Goal: Transaction & Acquisition: Book appointment/travel/reservation

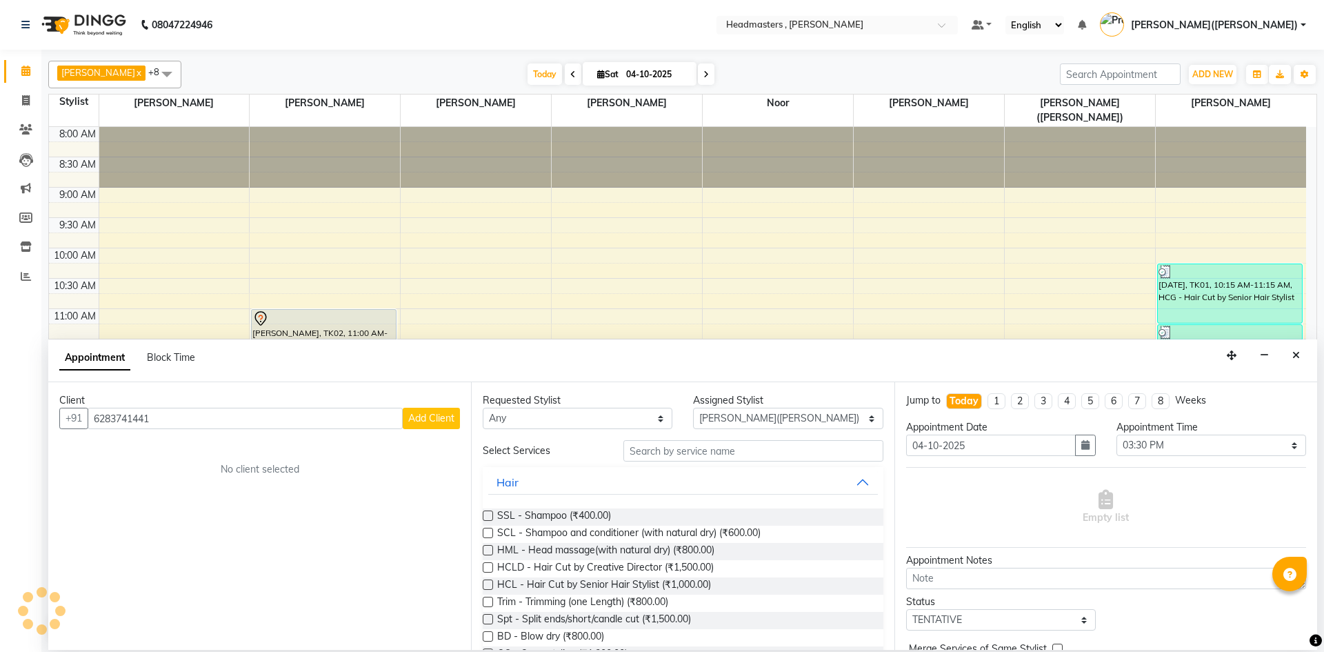
select select "85121"
select select "930"
select select "tentative"
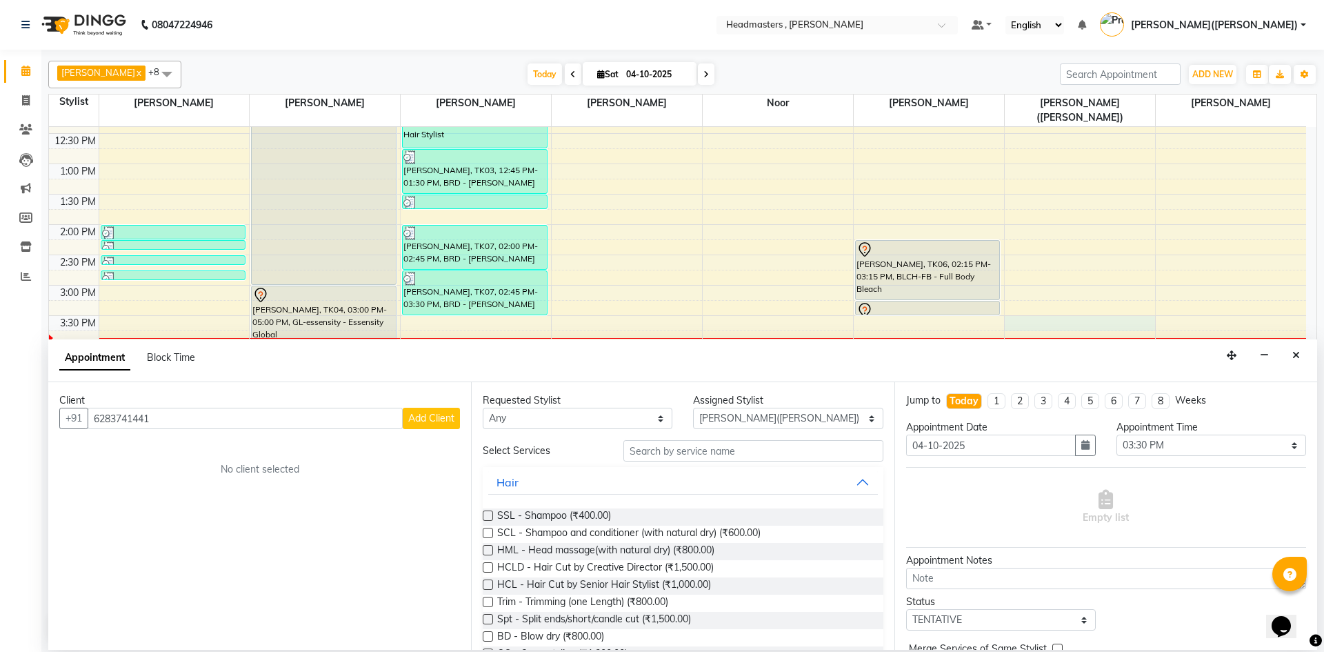
type input "6283741441"
click at [447, 405] on div "Client" at bounding box center [259, 400] width 401 height 14
click at [443, 416] on span "Add Client" at bounding box center [431, 418] width 46 height 12
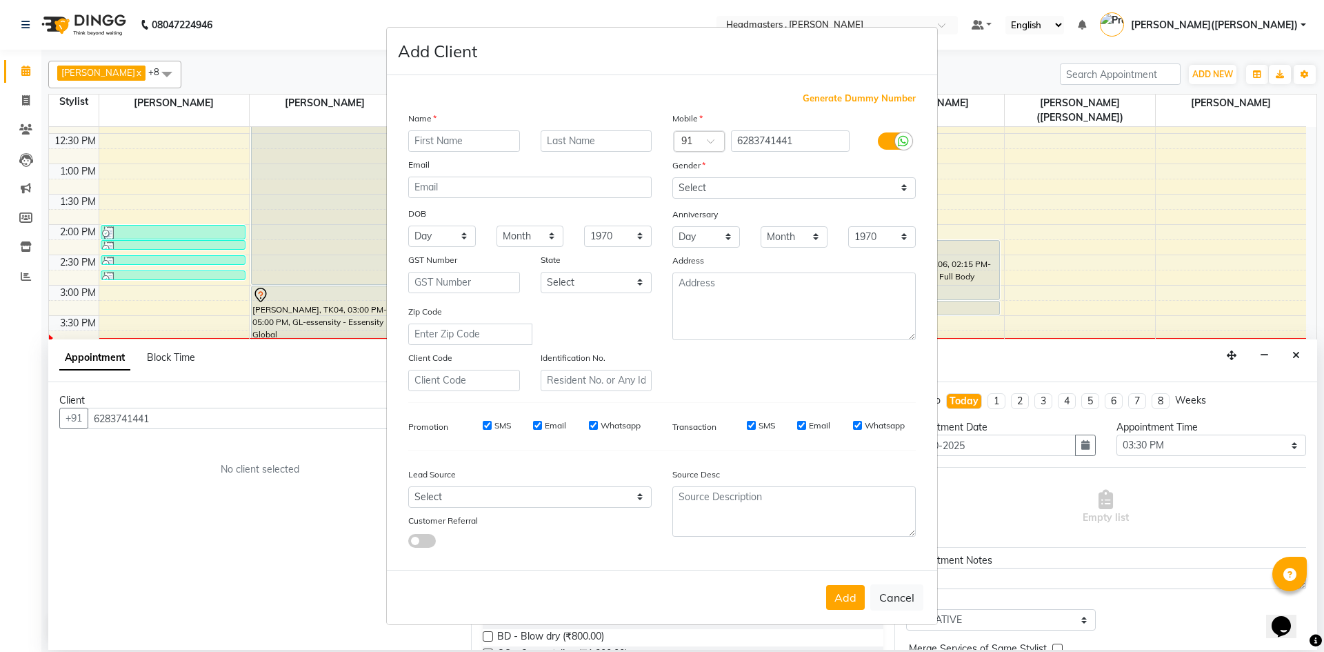
click at [450, 140] on input "text" at bounding box center [464, 140] width 112 height 21
type input "[DEMOGRAPHIC_DATA]"
click at [557, 141] on input "text" at bounding box center [597, 140] width 112 height 21
type input "[PERSON_NAME]"
click at [909, 186] on select "Select [DEMOGRAPHIC_DATA] [DEMOGRAPHIC_DATA] Other Prefer Not To Say" at bounding box center [793, 187] width 243 height 21
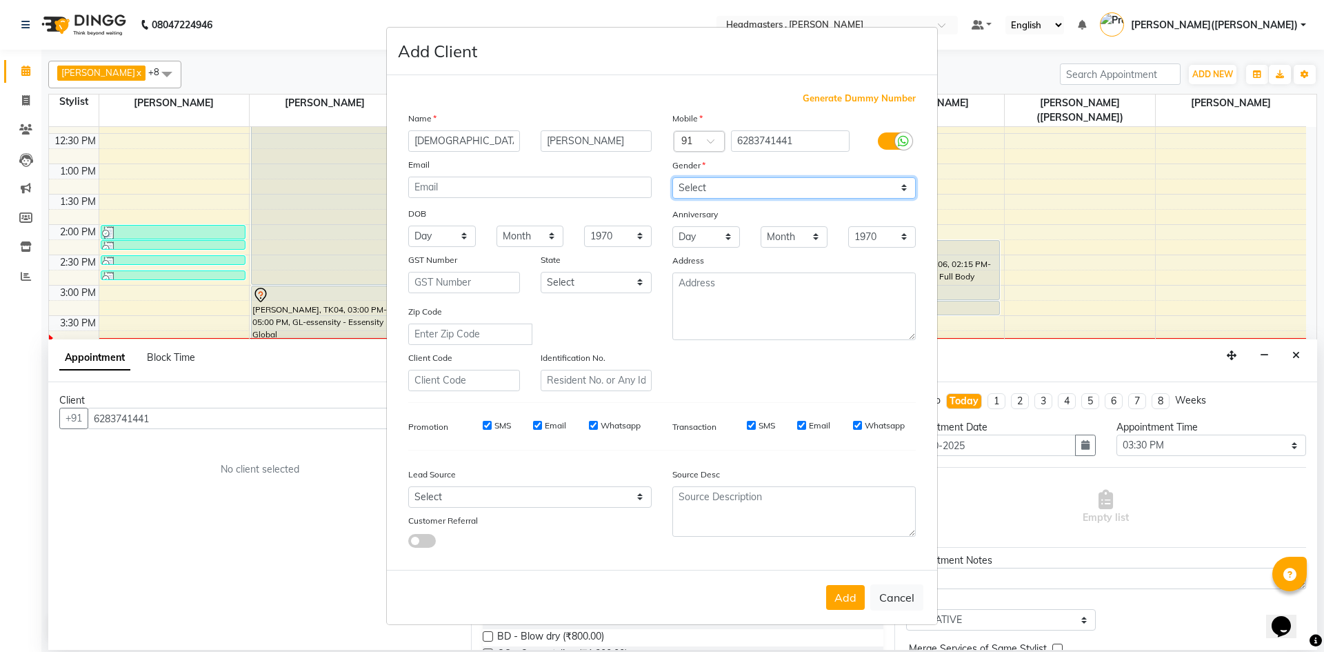
select select "[DEMOGRAPHIC_DATA]"
click at [672, 177] on select "Select [DEMOGRAPHIC_DATA] [DEMOGRAPHIC_DATA] Other Prefer Not To Say" at bounding box center [793, 187] width 243 height 21
click at [856, 611] on div "Add Cancel" at bounding box center [662, 597] width 550 height 54
click at [849, 601] on button "Add" at bounding box center [845, 597] width 39 height 25
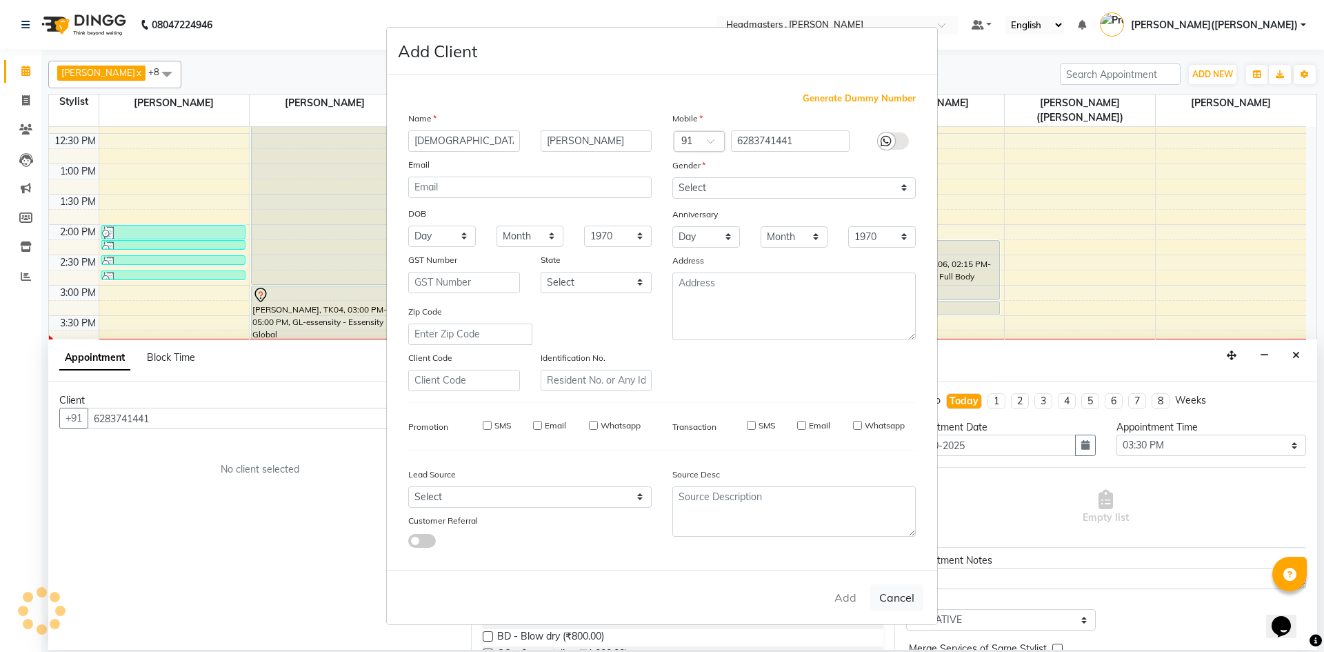
select select
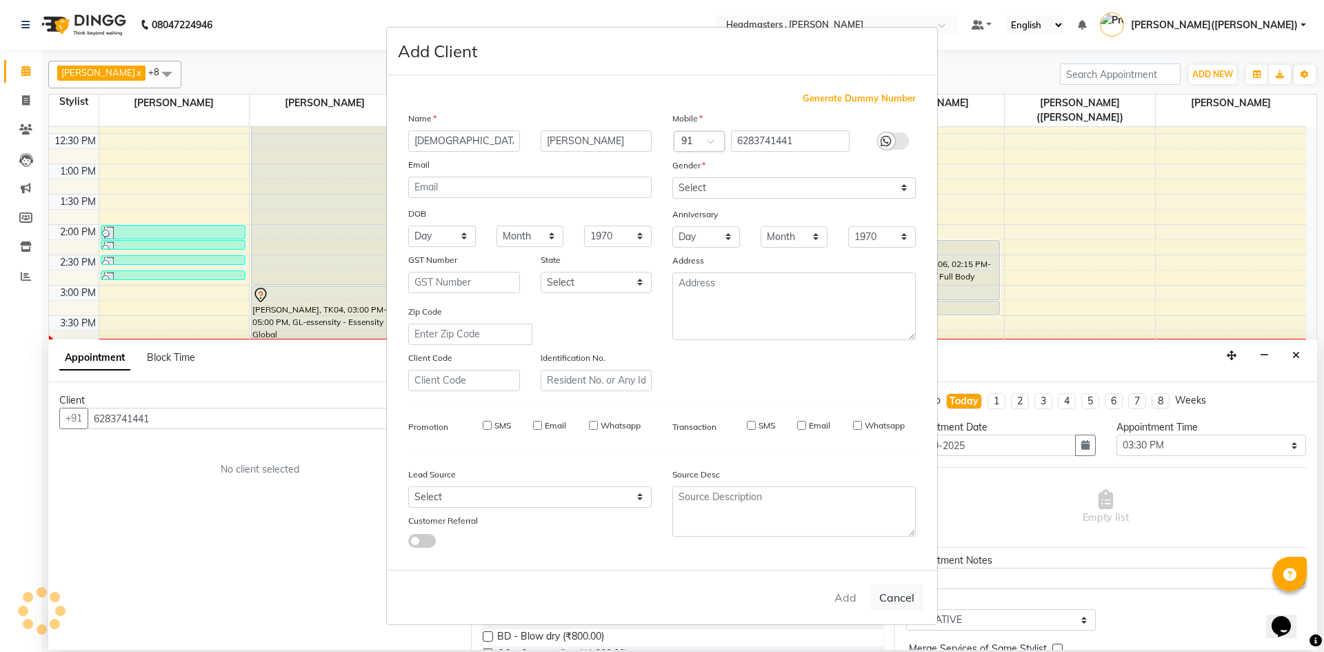
select select
checkbox input "false"
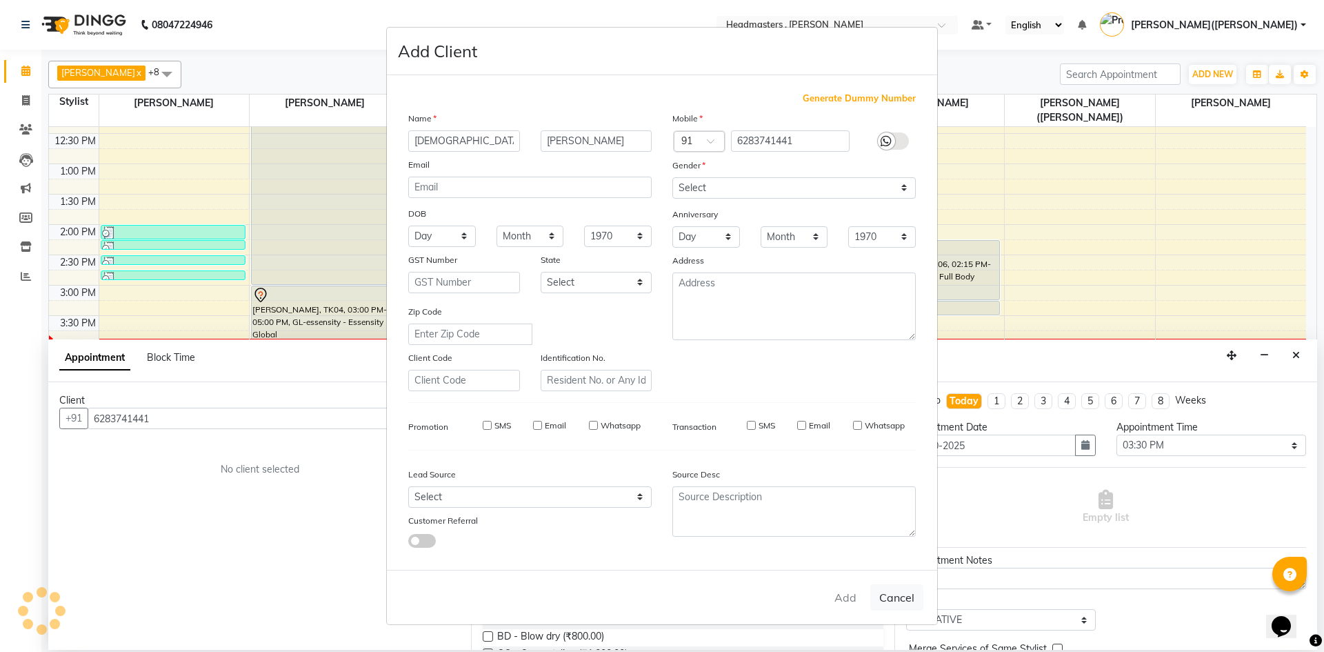
checkbox input "false"
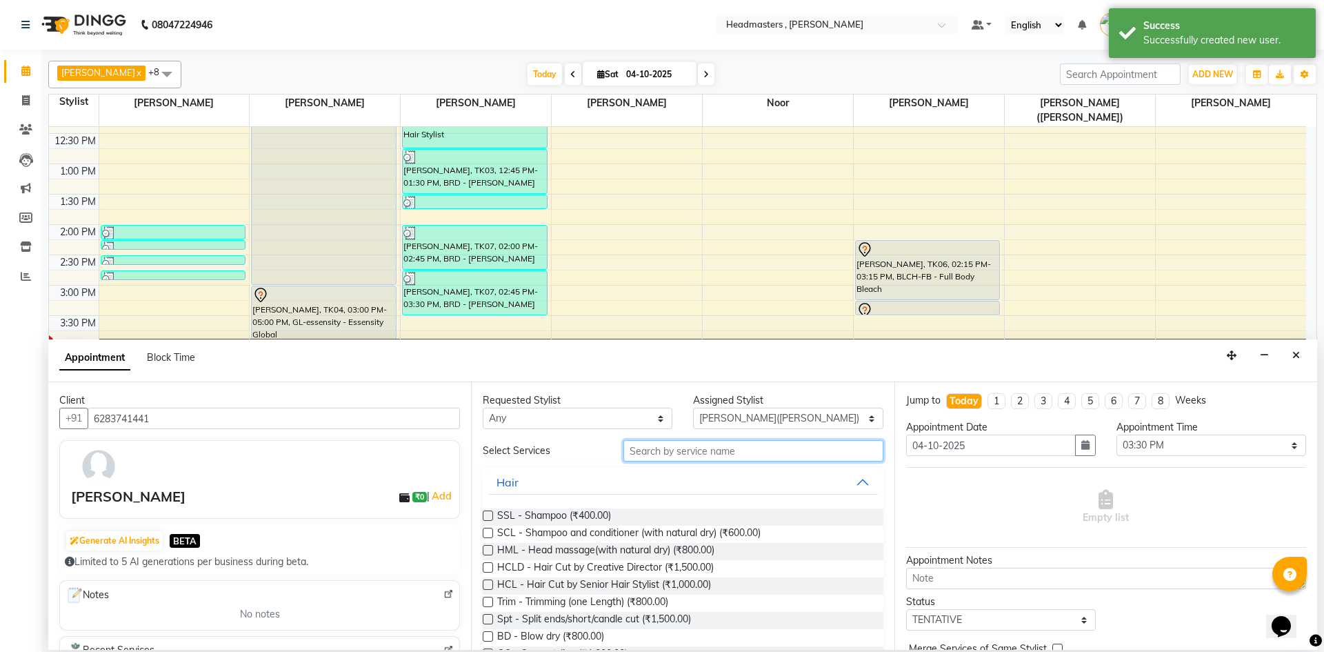
click at [687, 443] on input "text" at bounding box center [753, 450] width 260 height 21
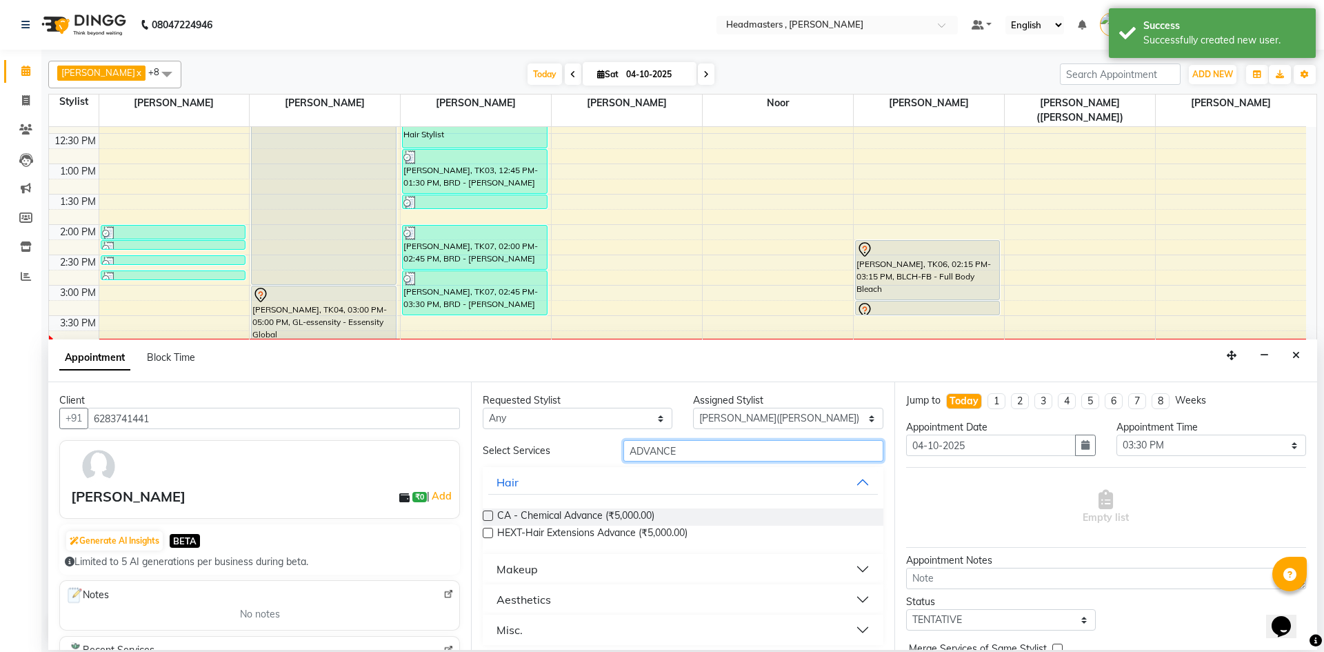
type input "ADVANCE"
click at [634, 562] on button "Makeup" at bounding box center [682, 568] width 389 height 25
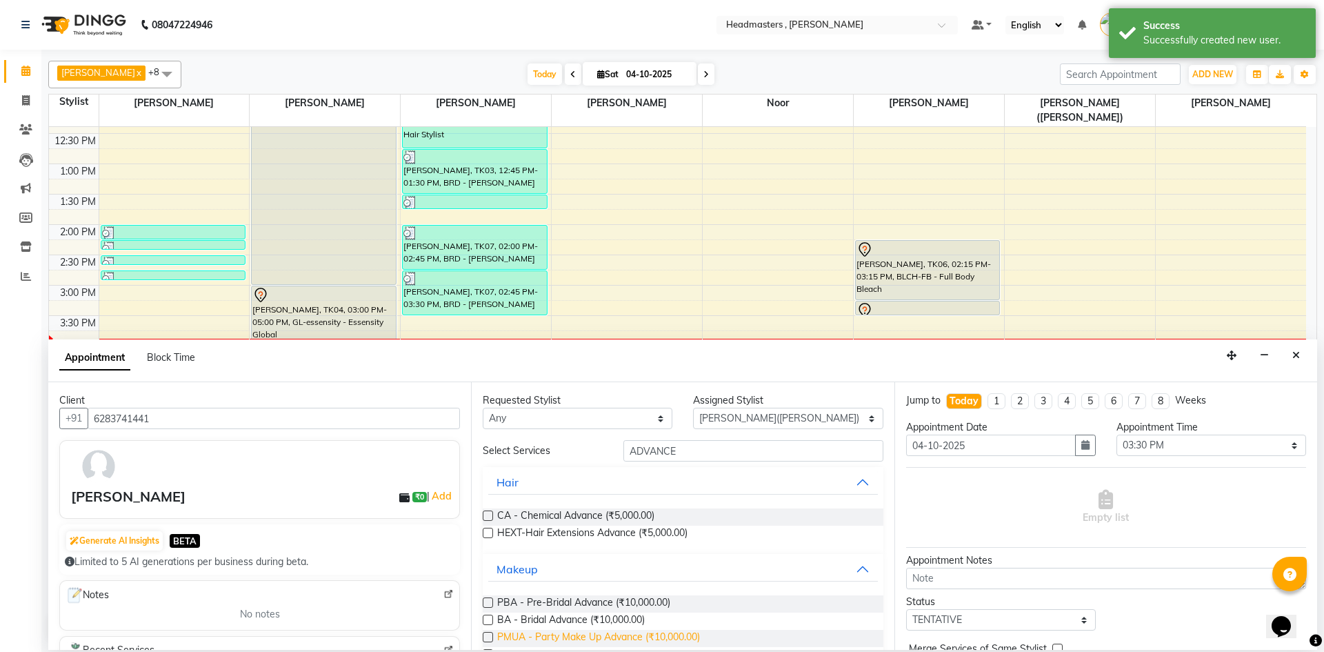
click at [617, 635] on span "PMUA - Party Make Up Advance (₹10,000.00)" at bounding box center [598, 637] width 203 height 17
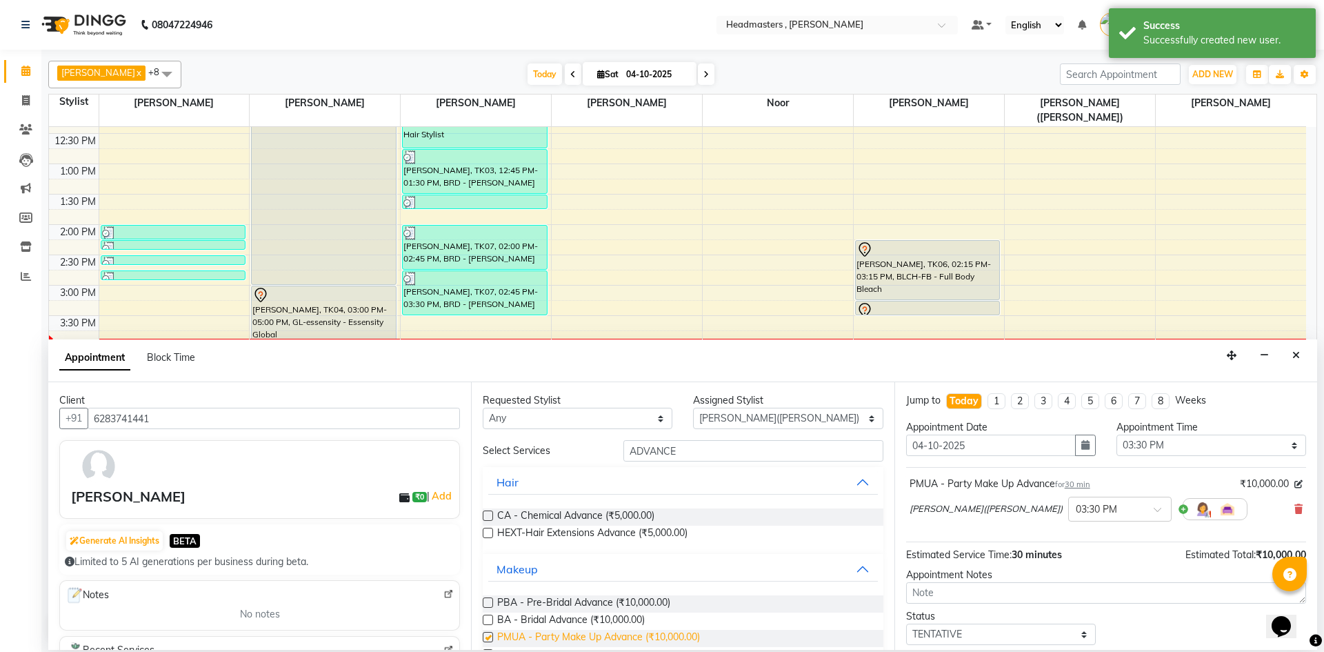
checkbox input "false"
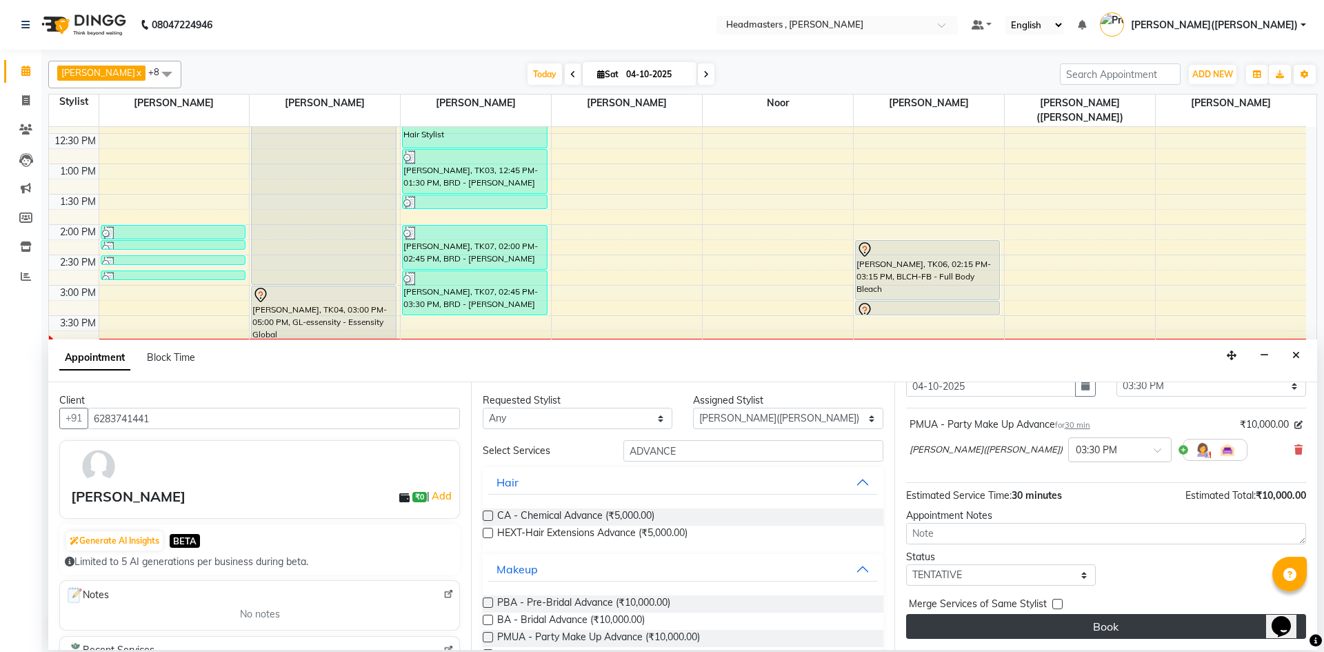
click at [1152, 614] on button "Book" at bounding box center [1106, 626] width 400 height 25
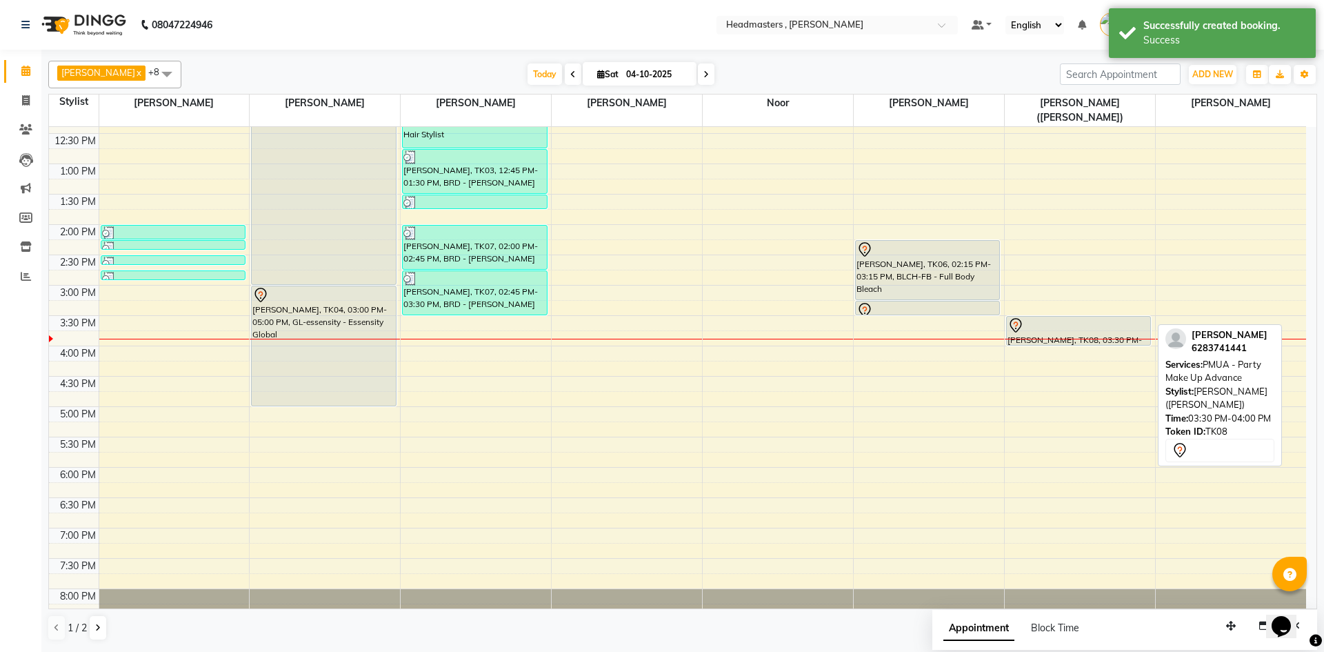
click at [1070, 317] on div at bounding box center [1078, 325] width 142 height 17
select select "7"
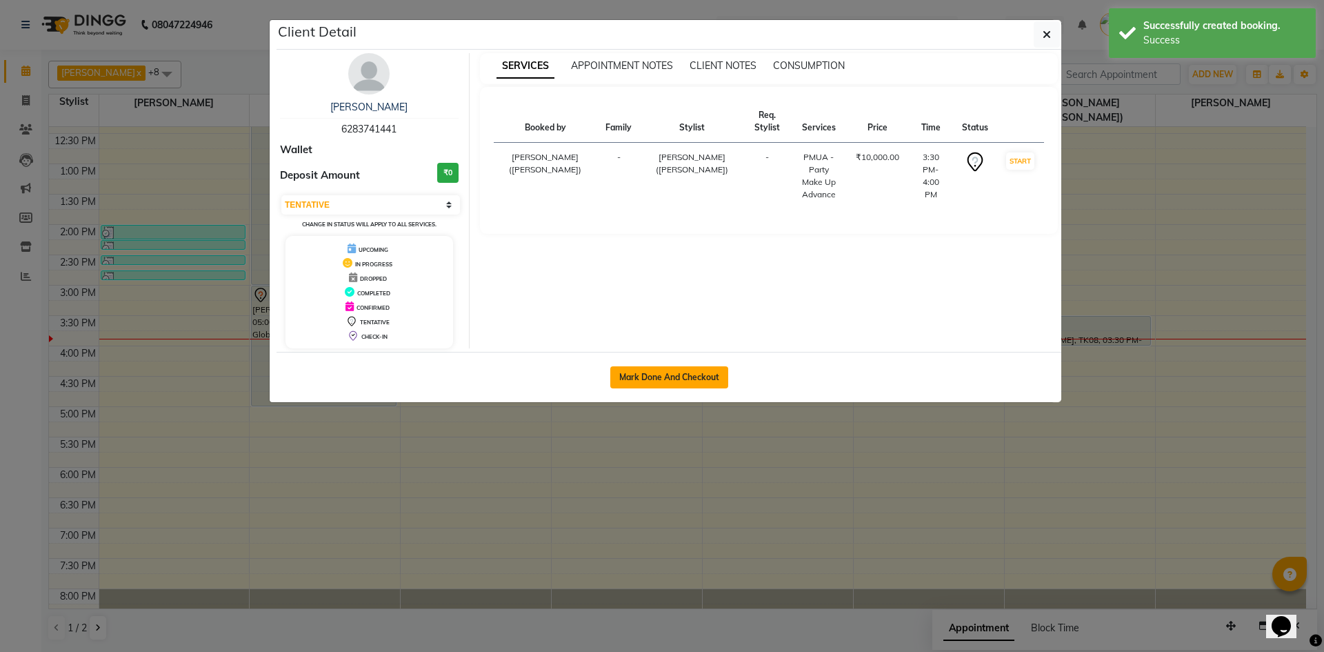
click at [707, 374] on button "Mark Done And Checkout" at bounding box center [669, 377] width 118 height 22
select select "service"
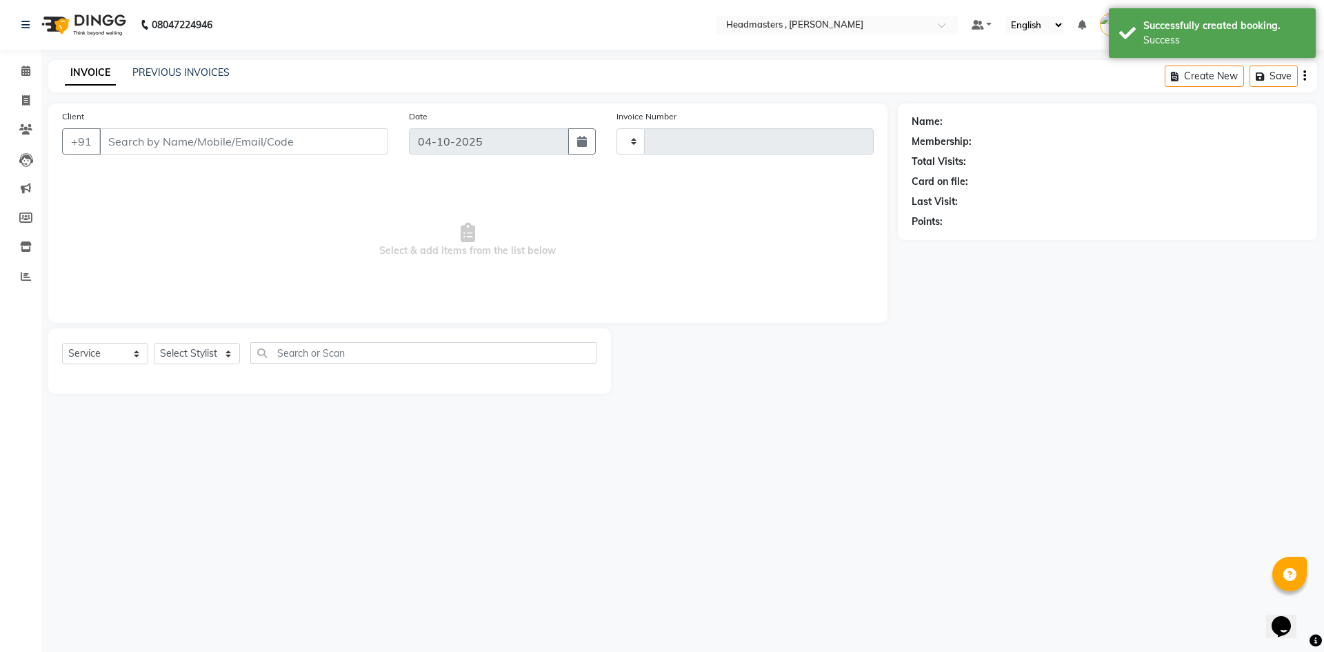
click at [707, 333] on div "Mark Done And Checkout" at bounding box center [668, 308] width 785 height 50
type input "1472"
select select "8566"
type input "6283741441"
select select "85121"
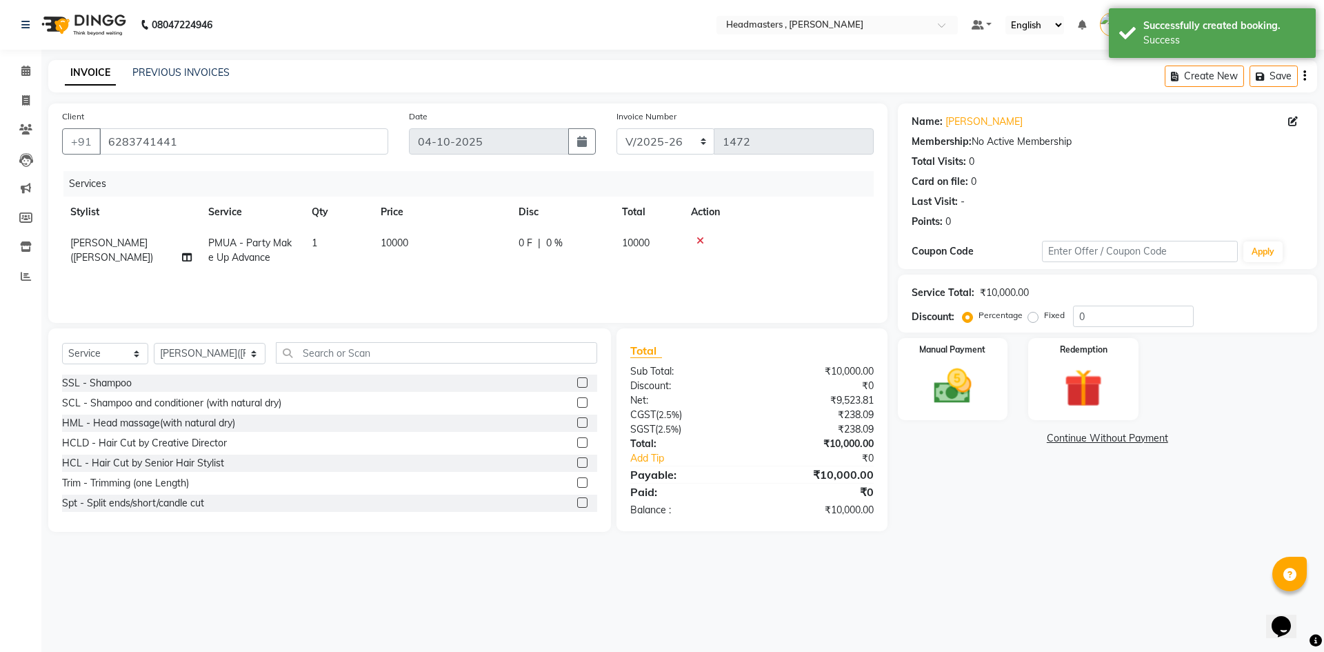
click at [524, 232] on td "0 F | 0 %" at bounding box center [561, 251] width 103 height 46
select select "85121"
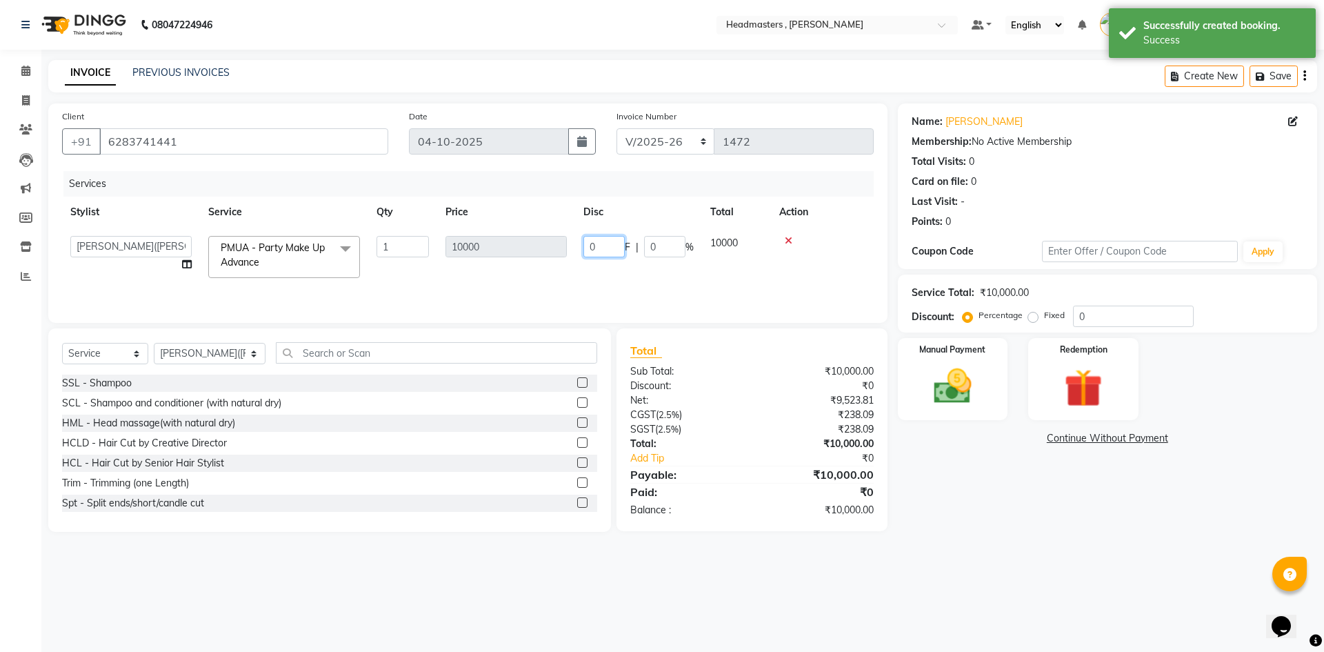
click at [607, 243] on input "0" at bounding box center [603, 246] width 41 height 21
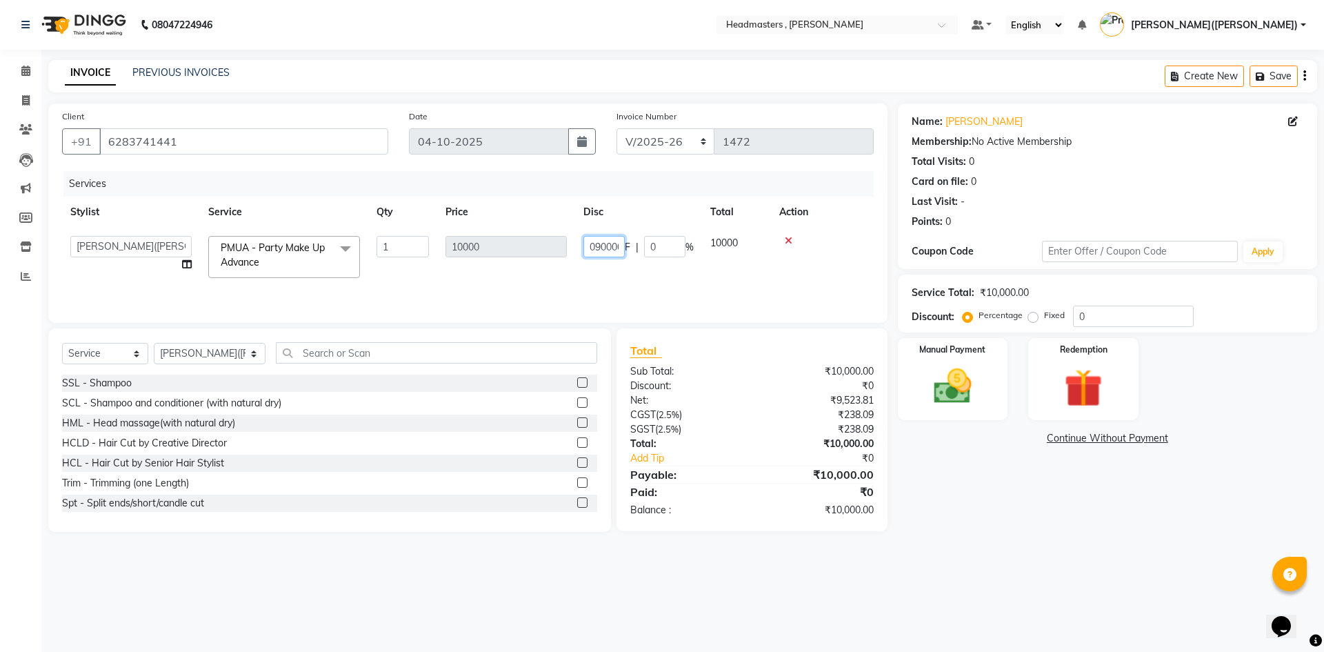
scroll to position [0, 6]
type input "09000"
click at [923, 480] on div "Name: [PERSON_NAME] Membership: No Active Membership Total Visits: 0 Card on fi…" at bounding box center [1113, 317] width 430 height 428
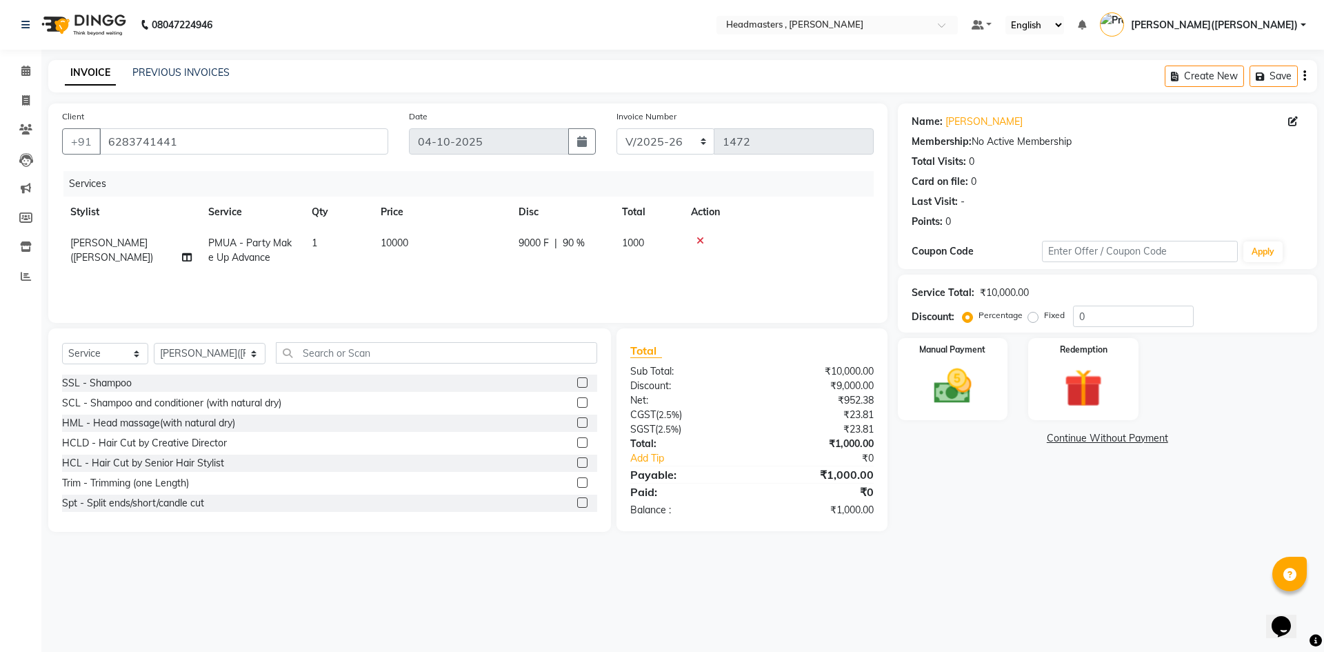
click at [923, 480] on div "Name: [PERSON_NAME] Membership: No Active Membership Total Visits: 0 Card on fi…" at bounding box center [1113, 317] width 430 height 428
click at [939, 387] on img at bounding box center [952, 386] width 64 height 46
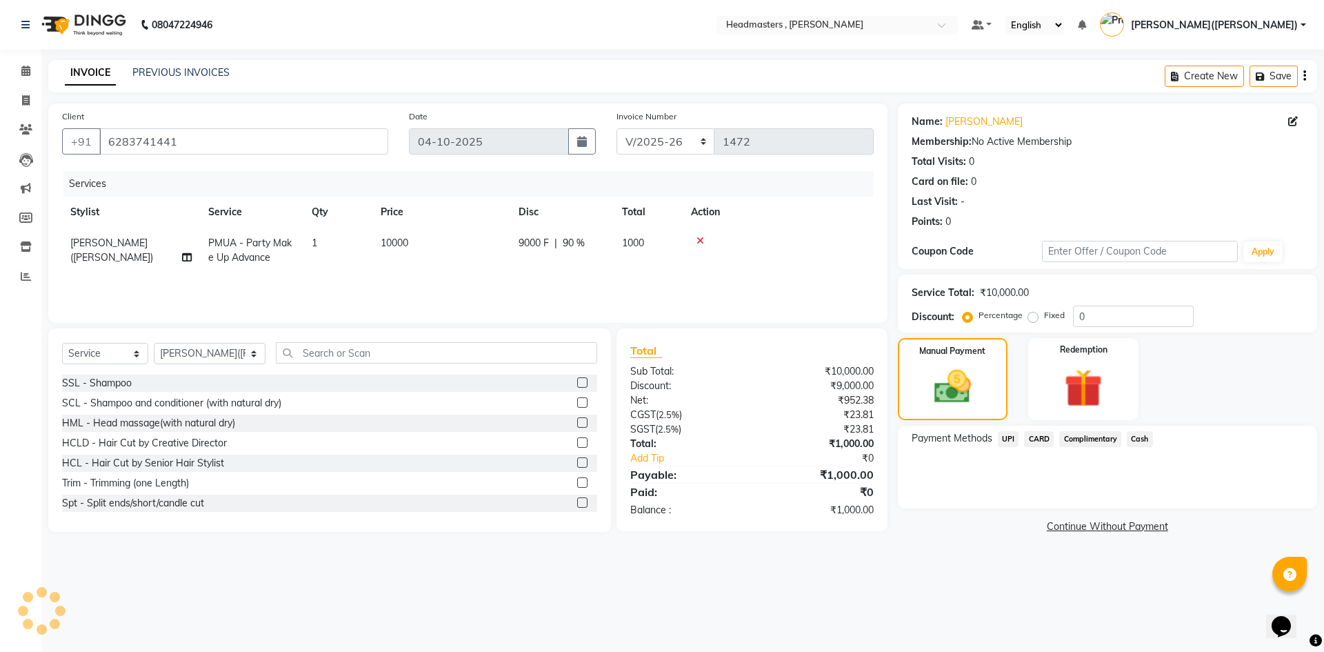
click at [1145, 440] on span "Cash" at bounding box center [1140, 439] width 26 height 16
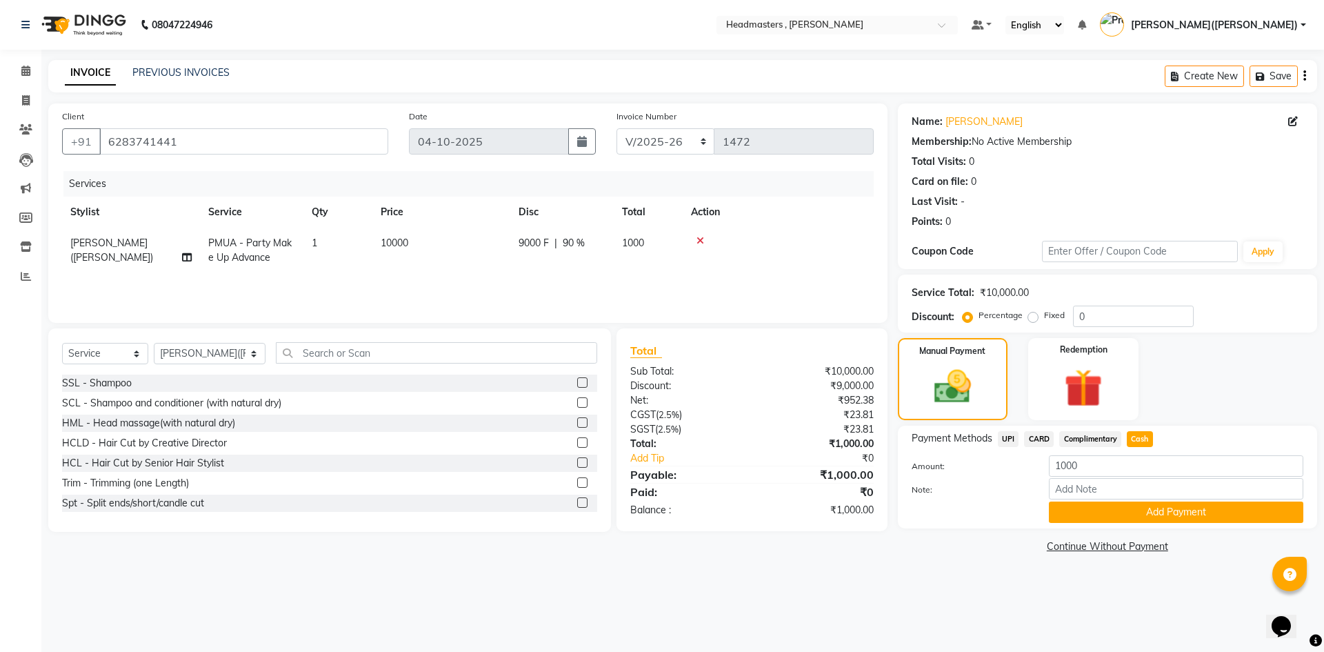
click at [1145, 440] on span "Cash" at bounding box center [1140, 439] width 26 height 16
click at [1134, 510] on button "Add Payment" at bounding box center [1176, 511] width 254 height 21
click at [1134, 510] on div "Name: [PERSON_NAME] Membership: No Active Membership Total Visits: 0 Card on fi…" at bounding box center [1113, 329] width 430 height 453
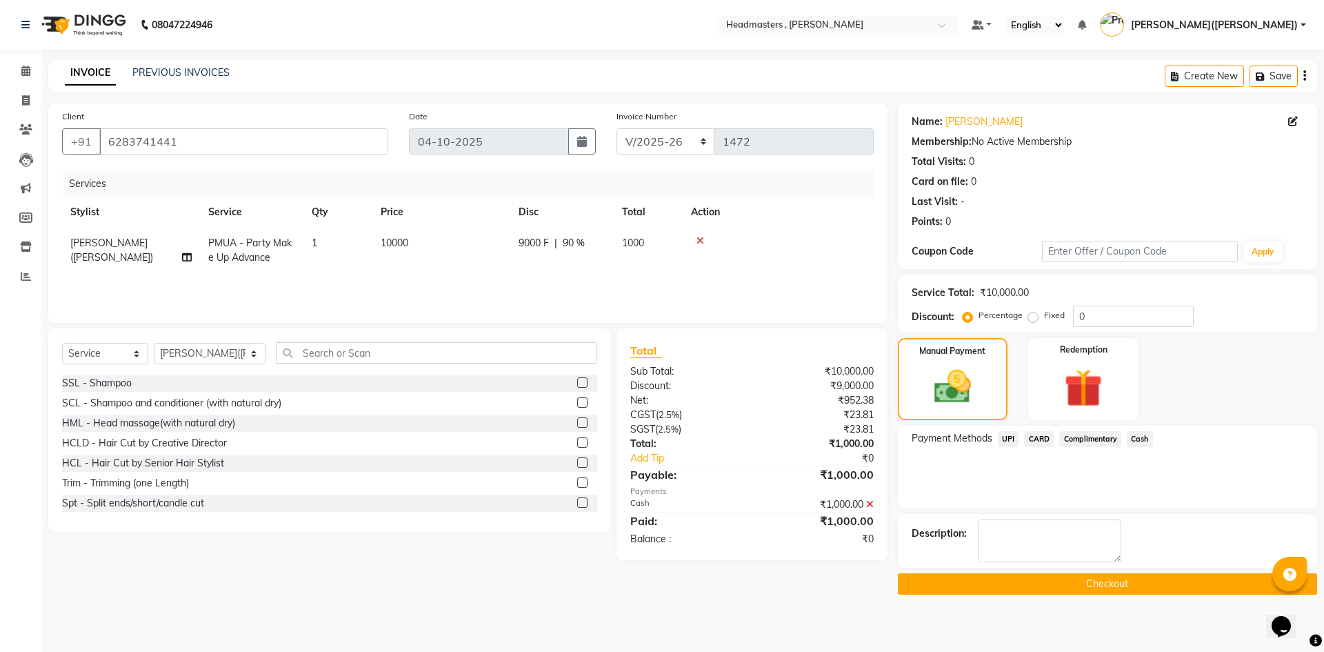
click at [1108, 587] on button "Checkout" at bounding box center [1107, 583] width 419 height 21
click at [1108, 587] on div "Checkout" at bounding box center [1107, 583] width 419 height 21
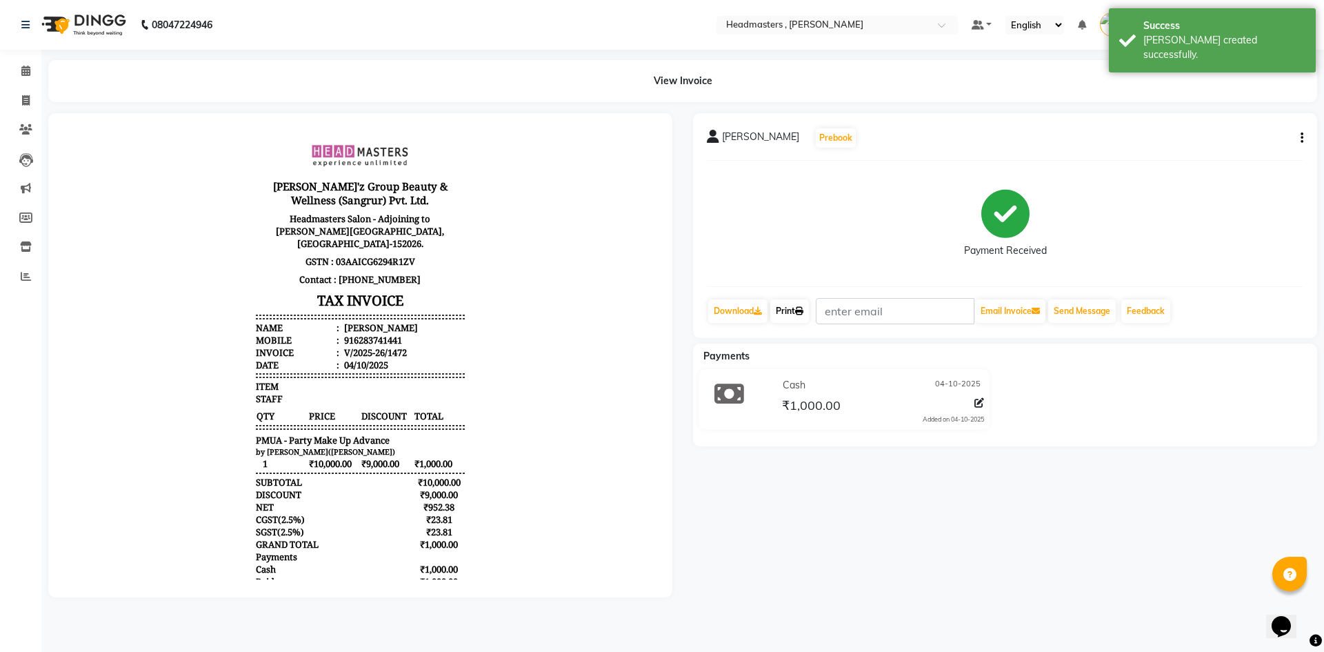
click at [783, 314] on link "Print" at bounding box center [789, 310] width 39 height 23
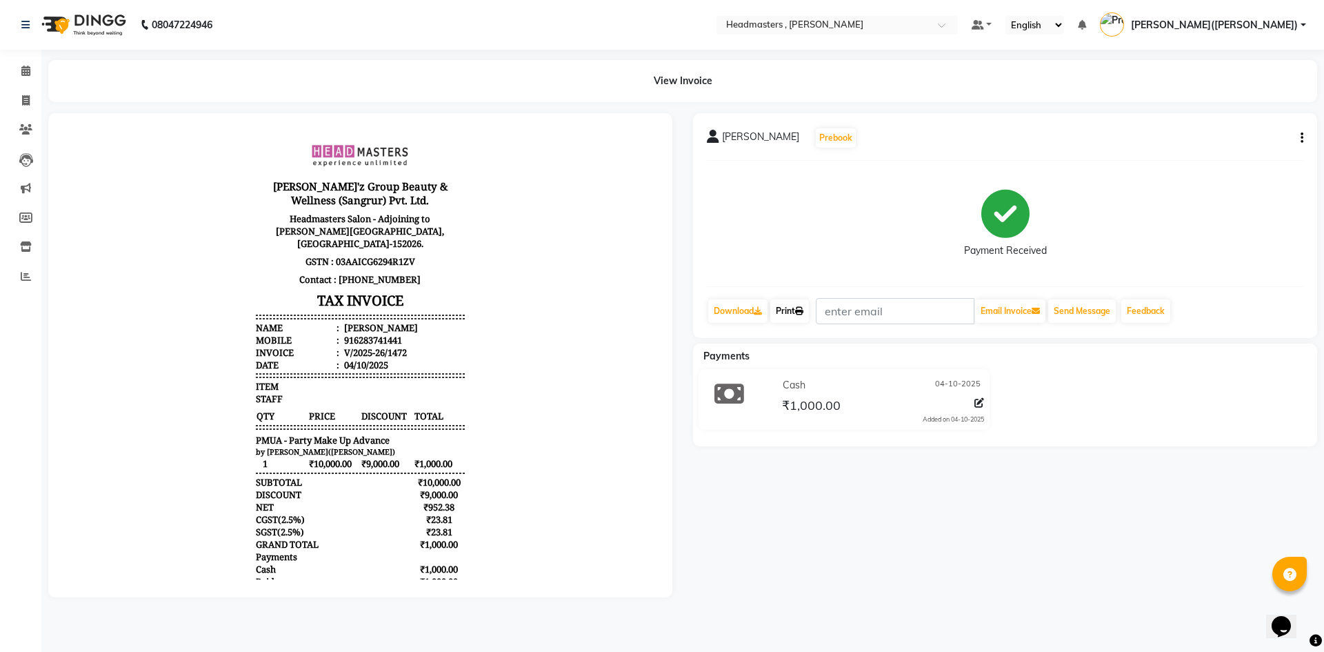
click at [799, 304] on link "Print" at bounding box center [789, 310] width 39 height 23
click at [26, 70] on icon at bounding box center [25, 71] width 9 height 10
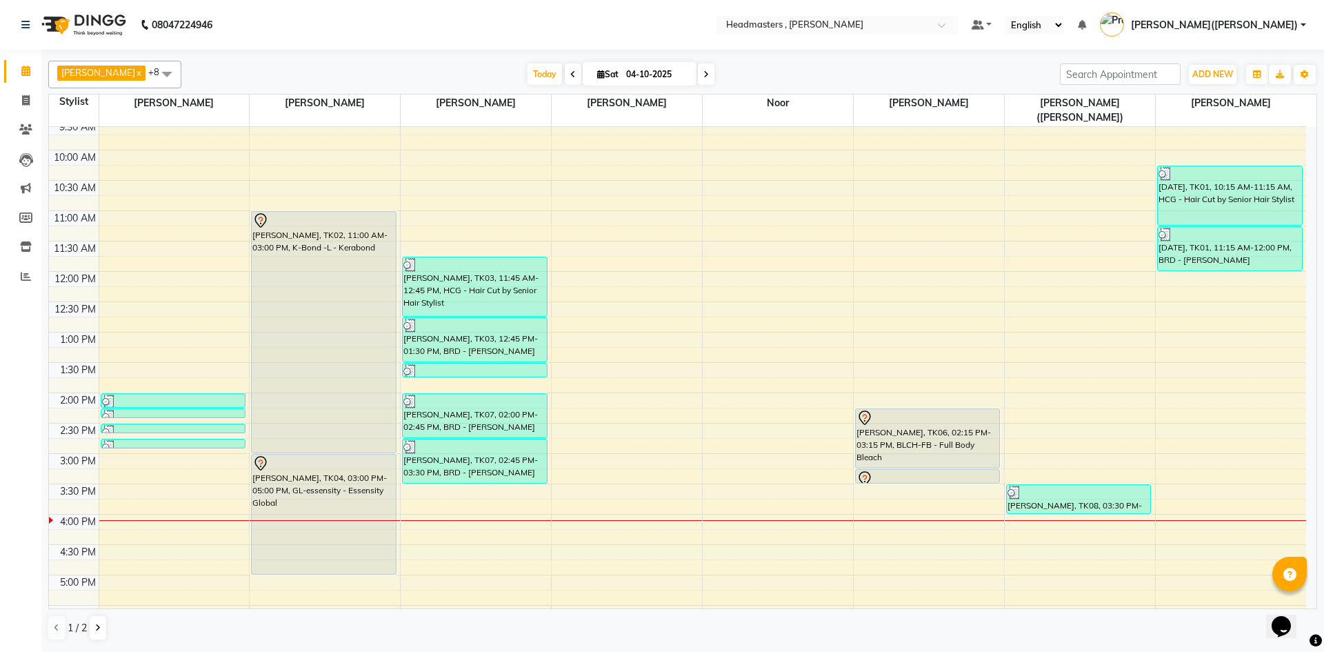
scroll to position [41, 0]
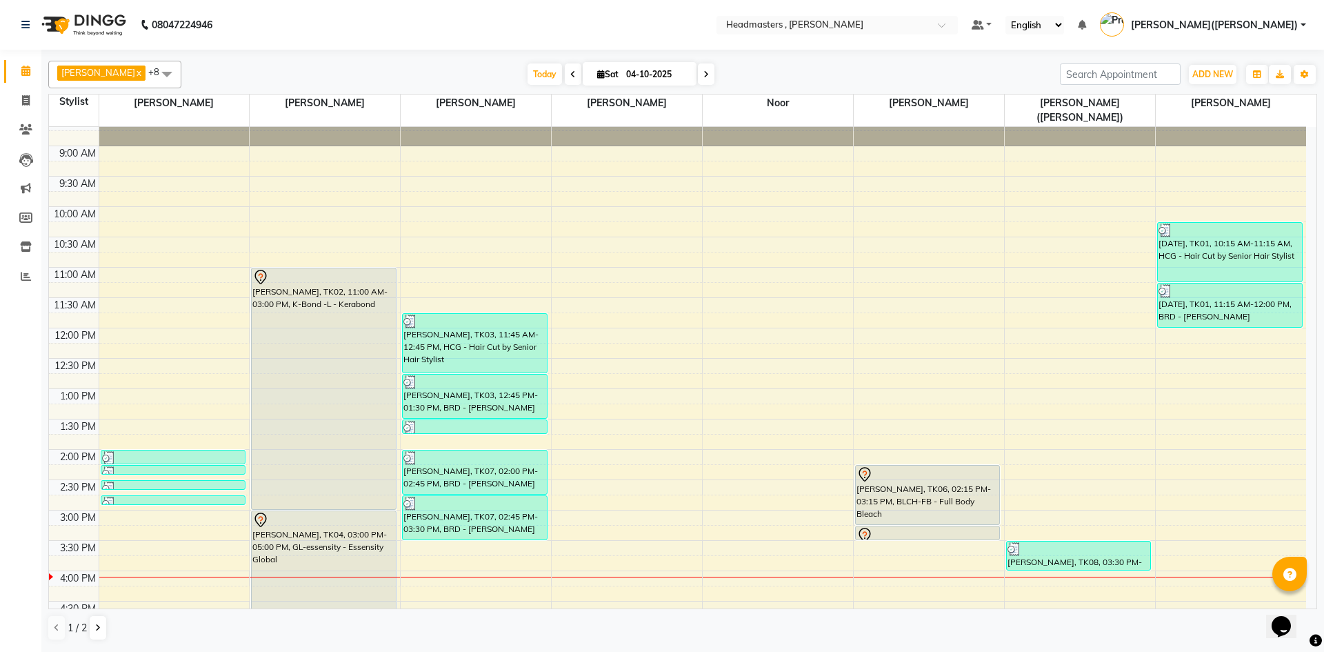
drag, startPoint x: 1323, startPoint y: 354, endPoint x: 1323, endPoint y: 430, distance: 75.2
click at [1323, 430] on div "[PERSON_NAME] x [PERSON_NAME] x [PERSON_NAME] x [PERSON_NAME] x Noor x [PERSON_…" at bounding box center [682, 350] width 1282 height 600
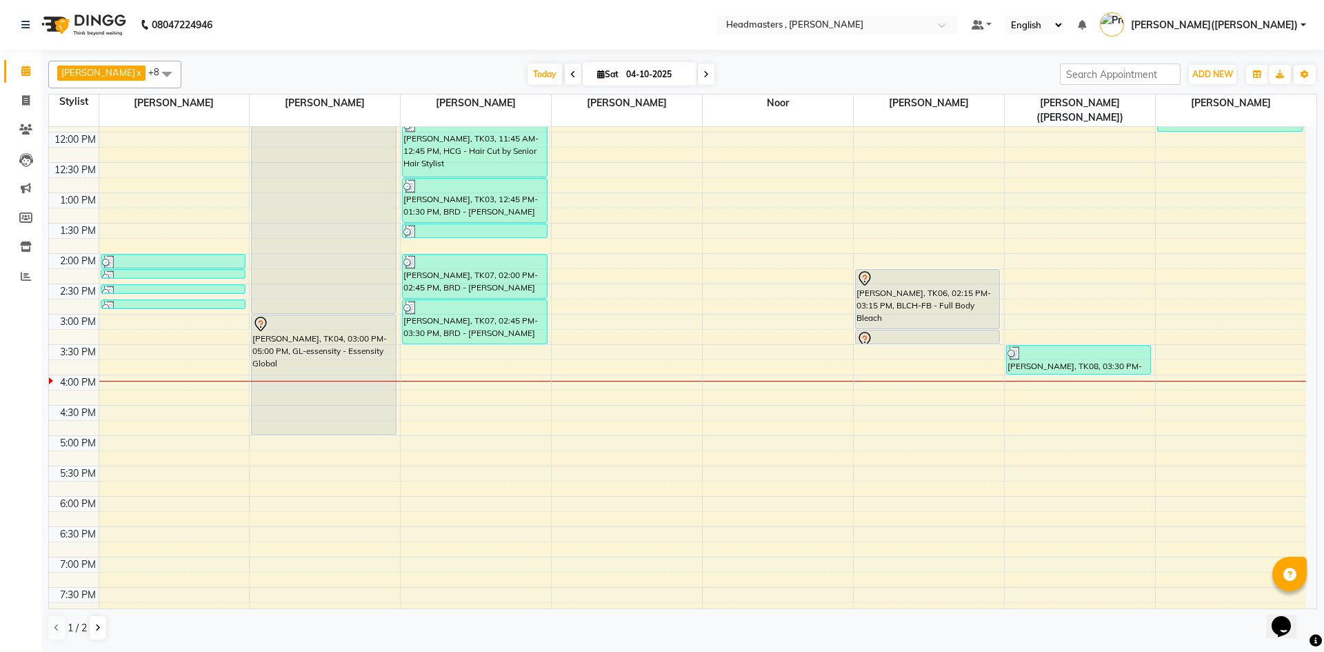
scroll to position [292, 0]
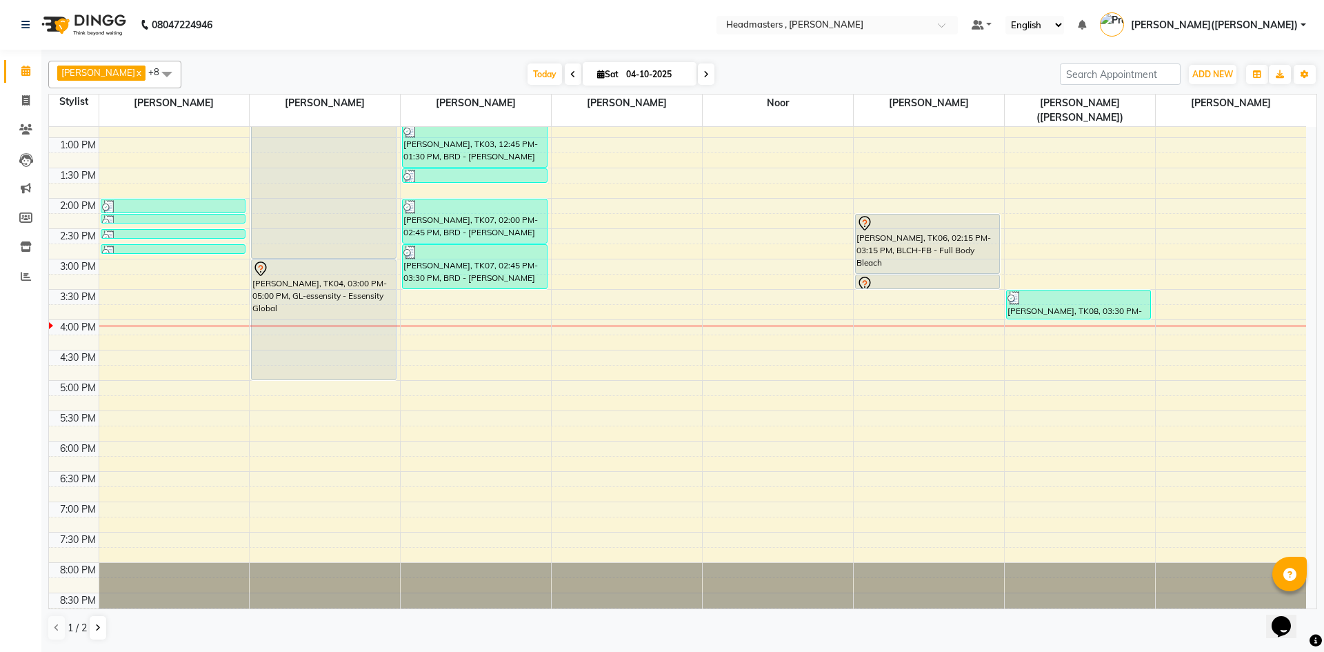
click at [865, 289] on div "8:00 AM 8:30 AM 9:00 AM 9:30 AM 10:00 AM 10:30 AM 11:00 AM 11:30 AM 12:00 PM 12…" at bounding box center [677, 229] width 1257 height 788
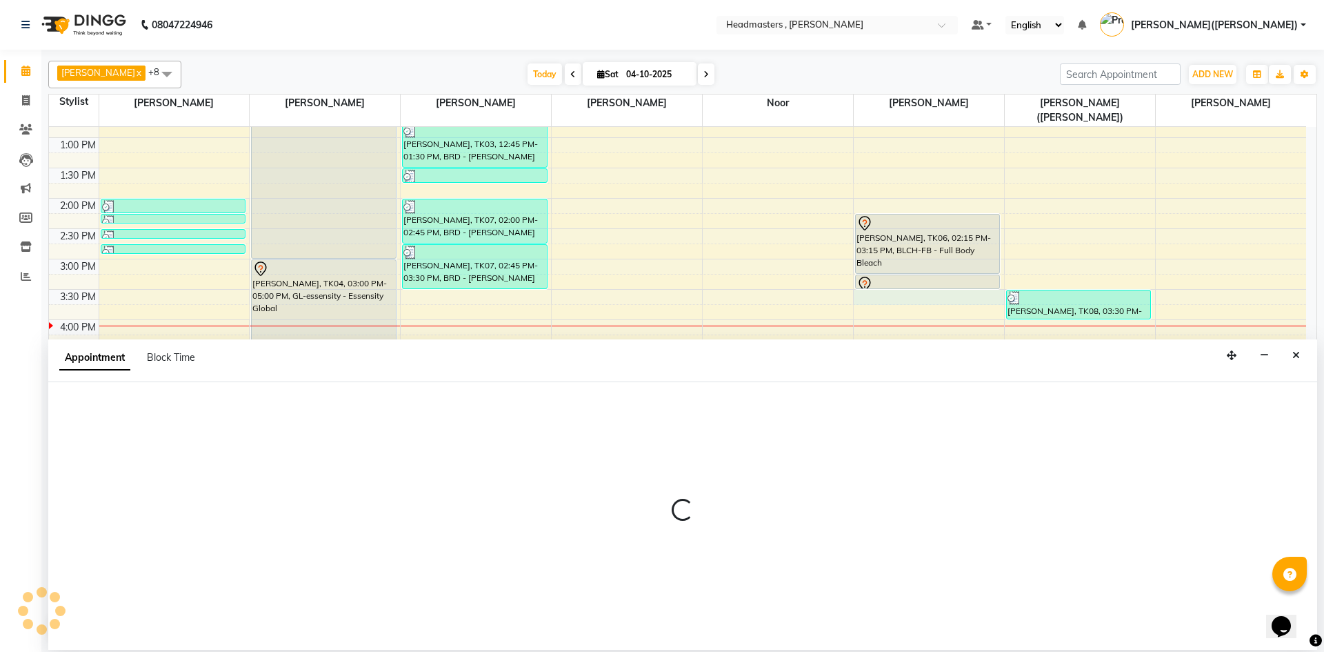
select select "85122"
select select "tentative"
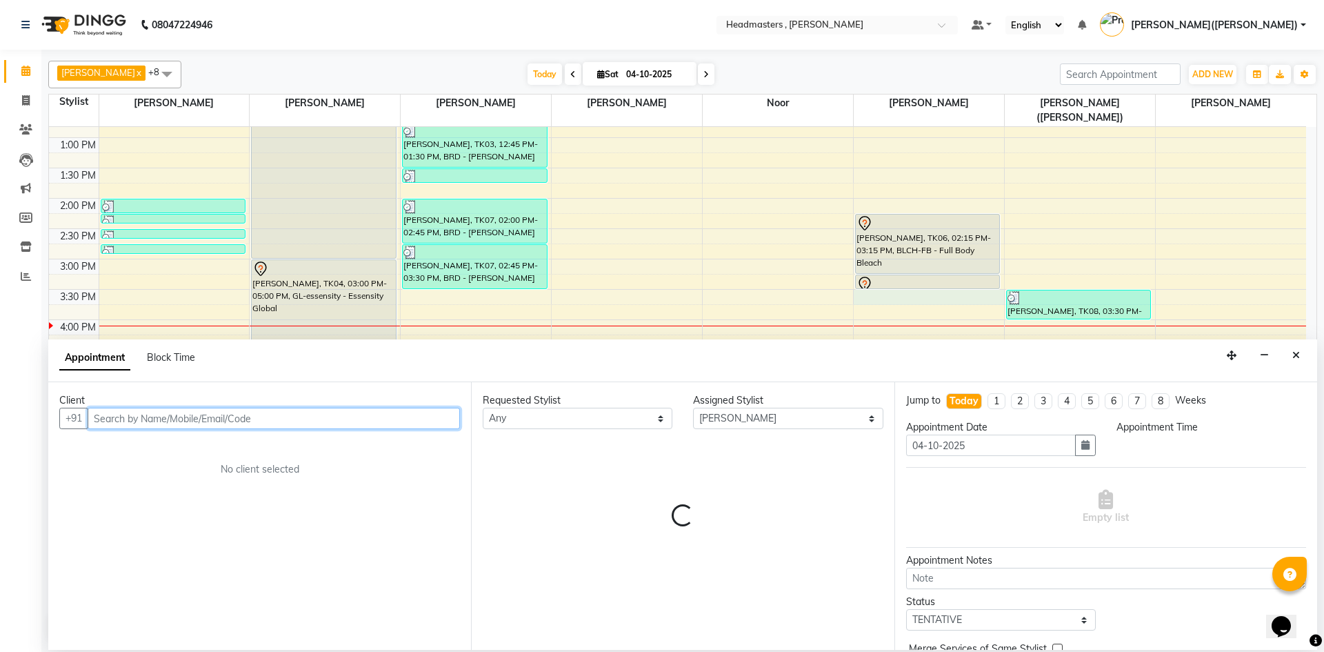
select select "930"
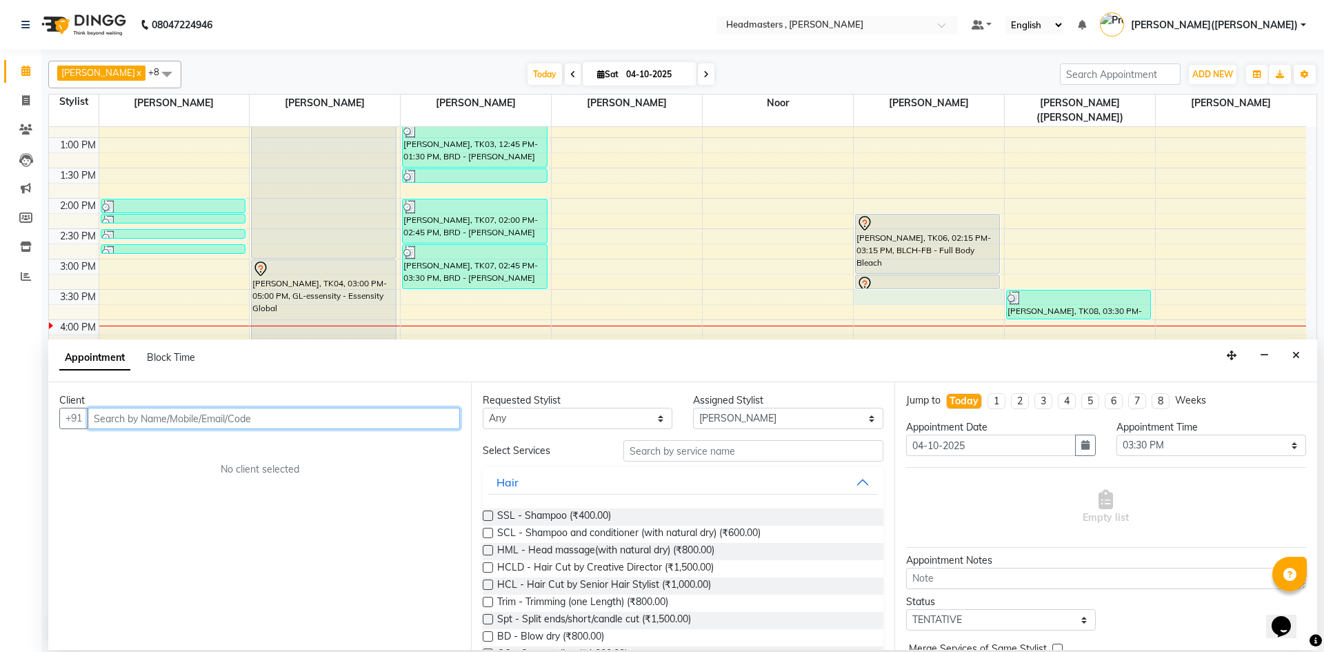
paste input "7719553366"
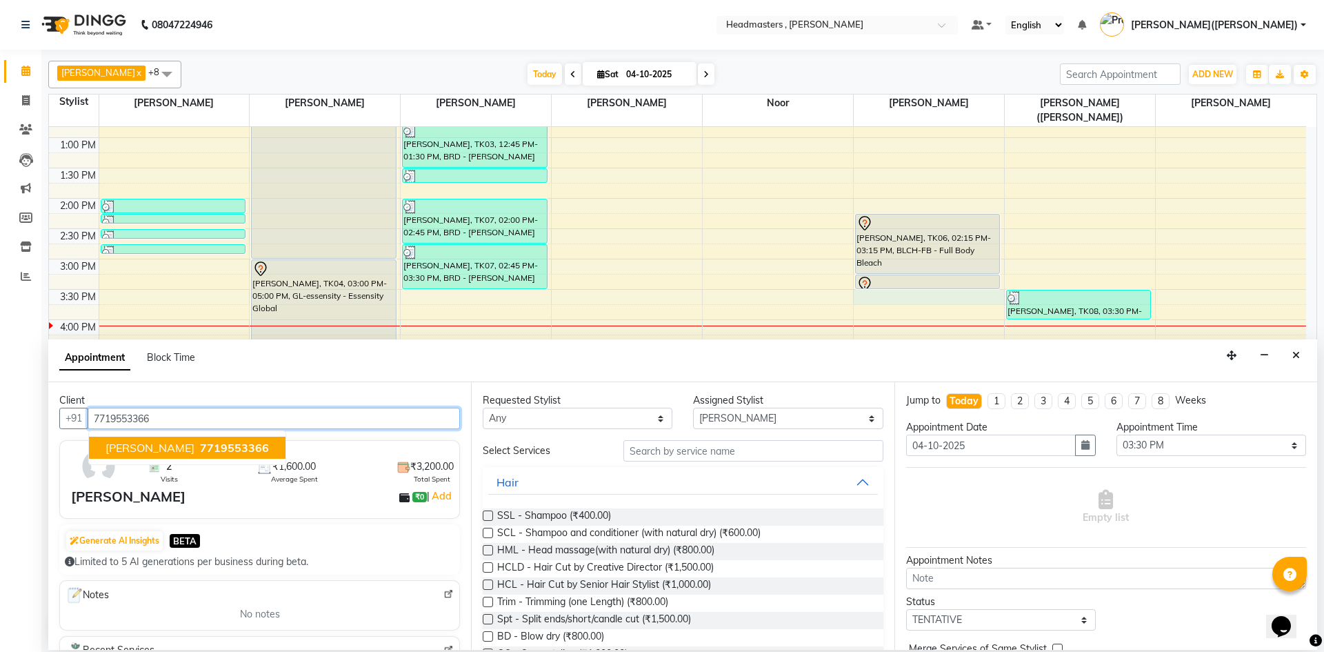
type input "7719553366"
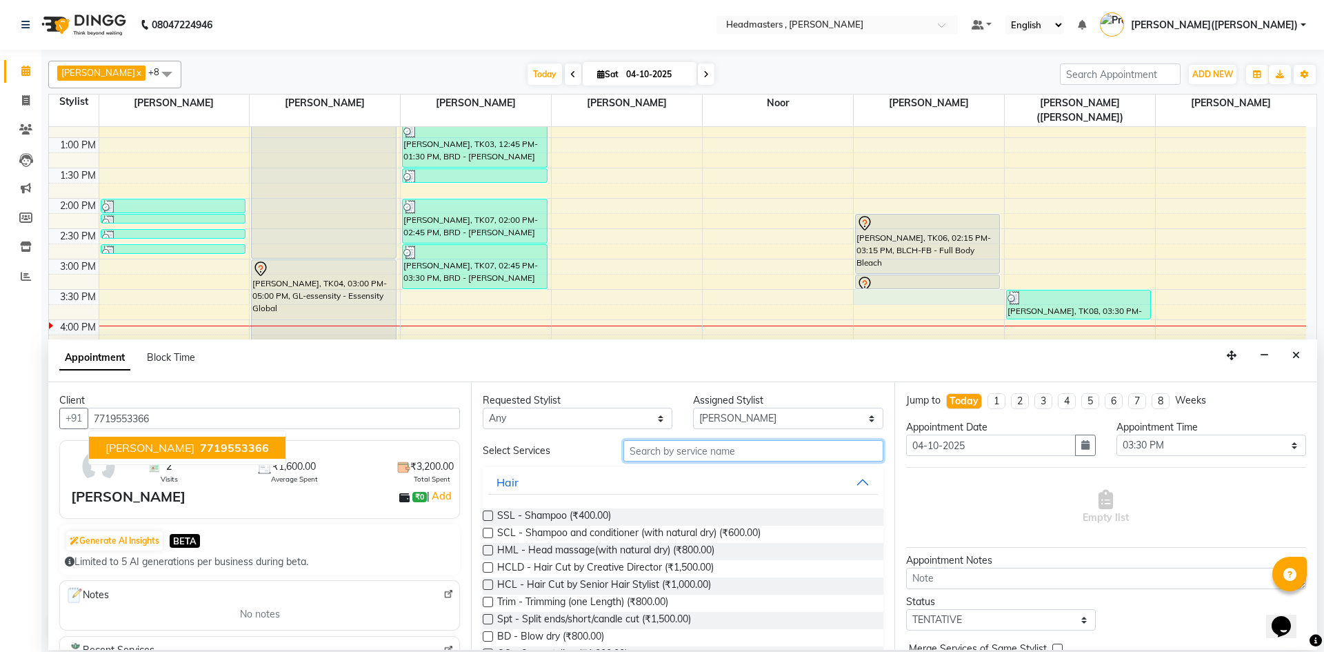
click at [656, 450] on input "text" at bounding box center [753, 450] width 260 height 21
type input "H"
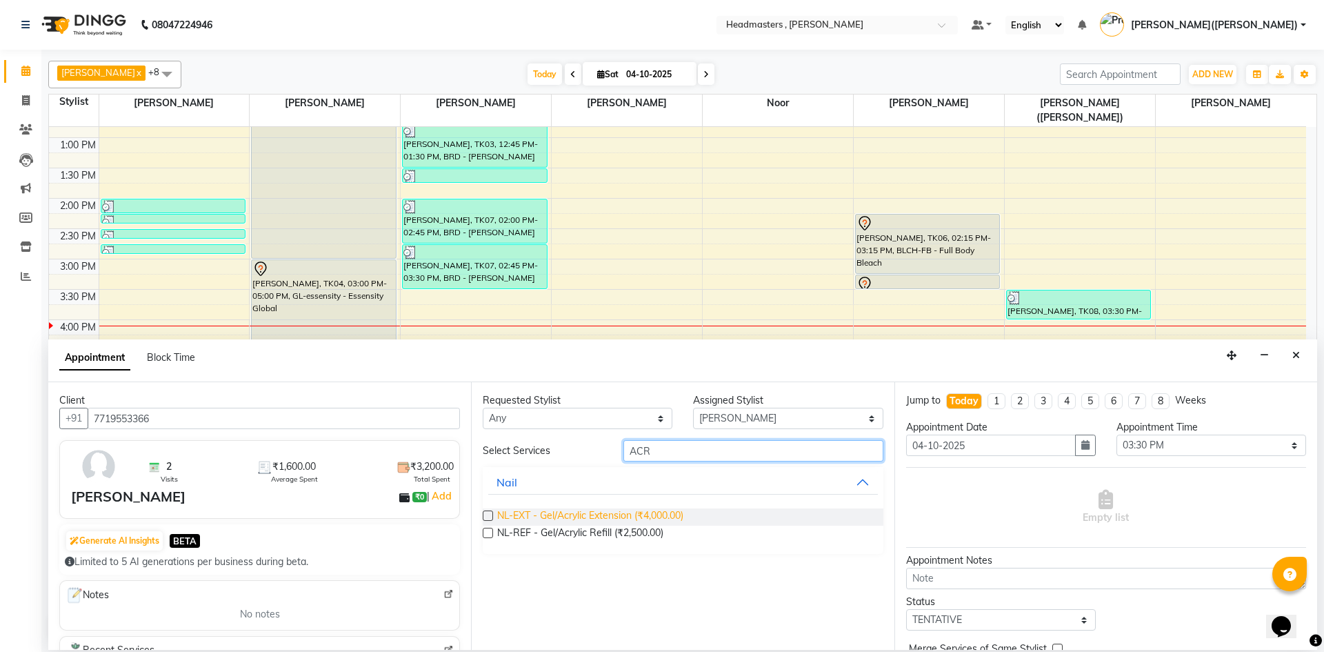
type input "ACR"
click at [631, 513] on span "NL-EXT - Gel/Acrylic Extension (₹4,000.00)" at bounding box center [590, 516] width 186 height 17
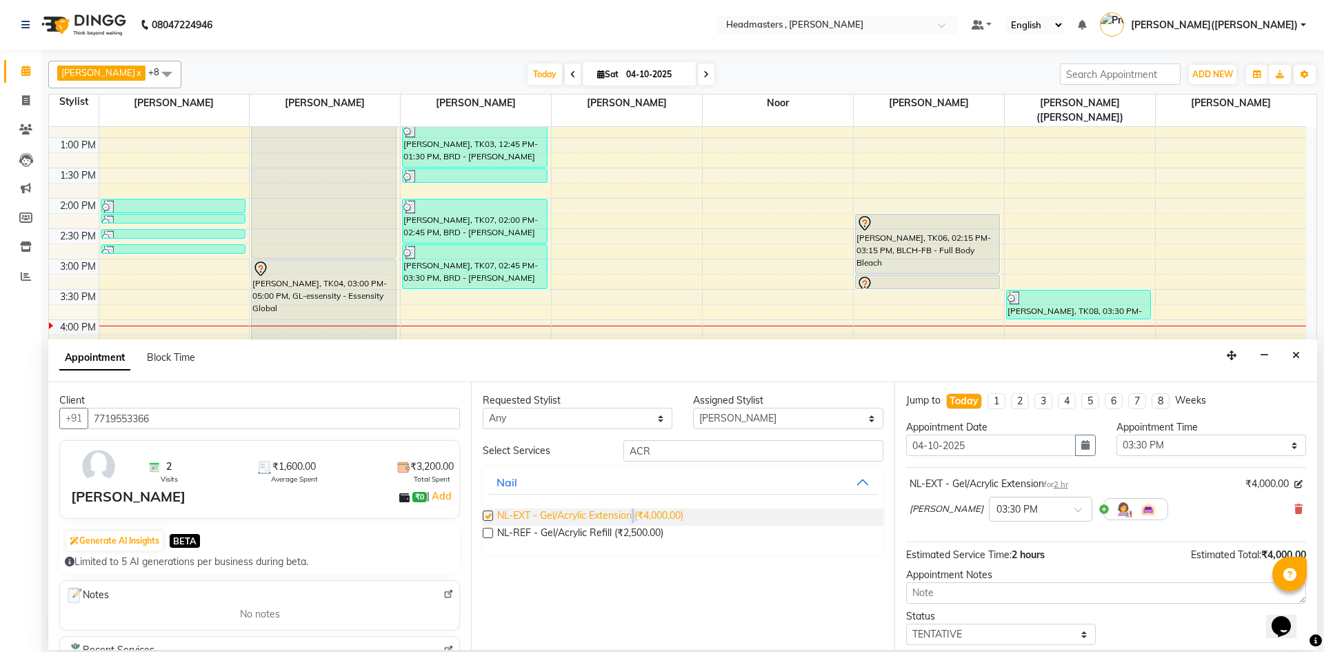
click at [631, 513] on span "NL-EXT - Gel/Acrylic Extension (₹4,000.00)" at bounding box center [590, 516] width 186 height 17
checkbox input "false"
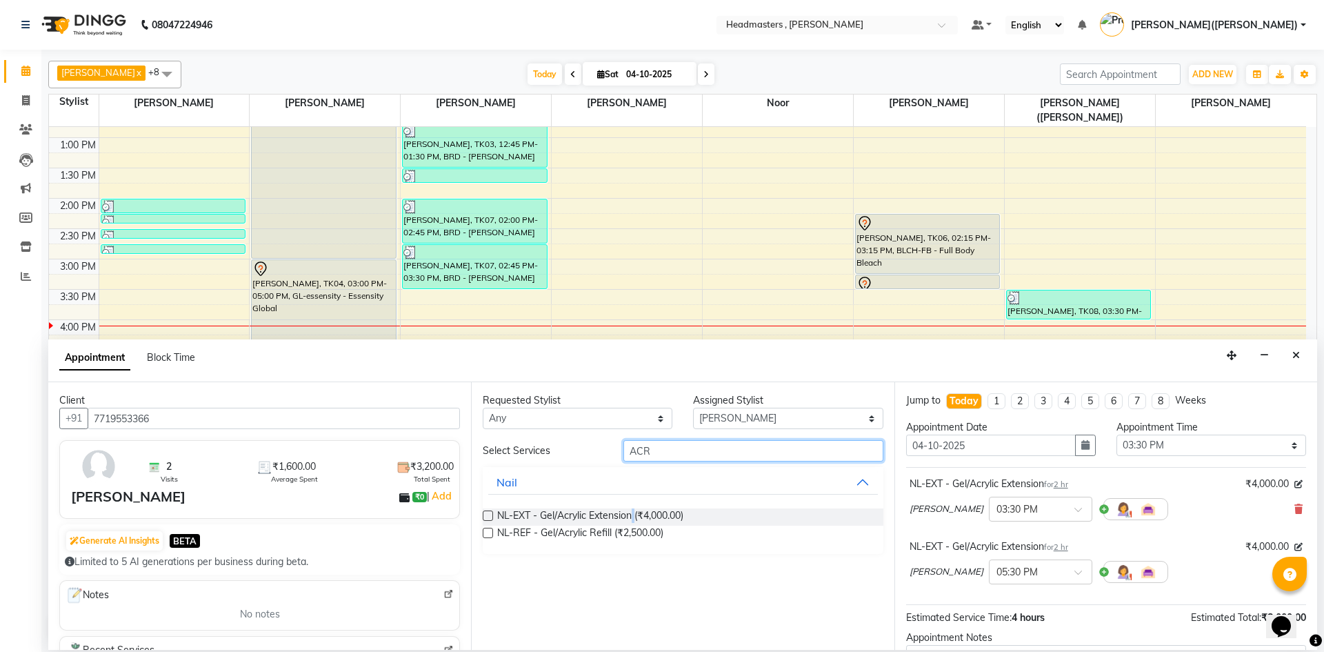
click at [688, 452] on input "ACR" at bounding box center [753, 450] width 260 height 21
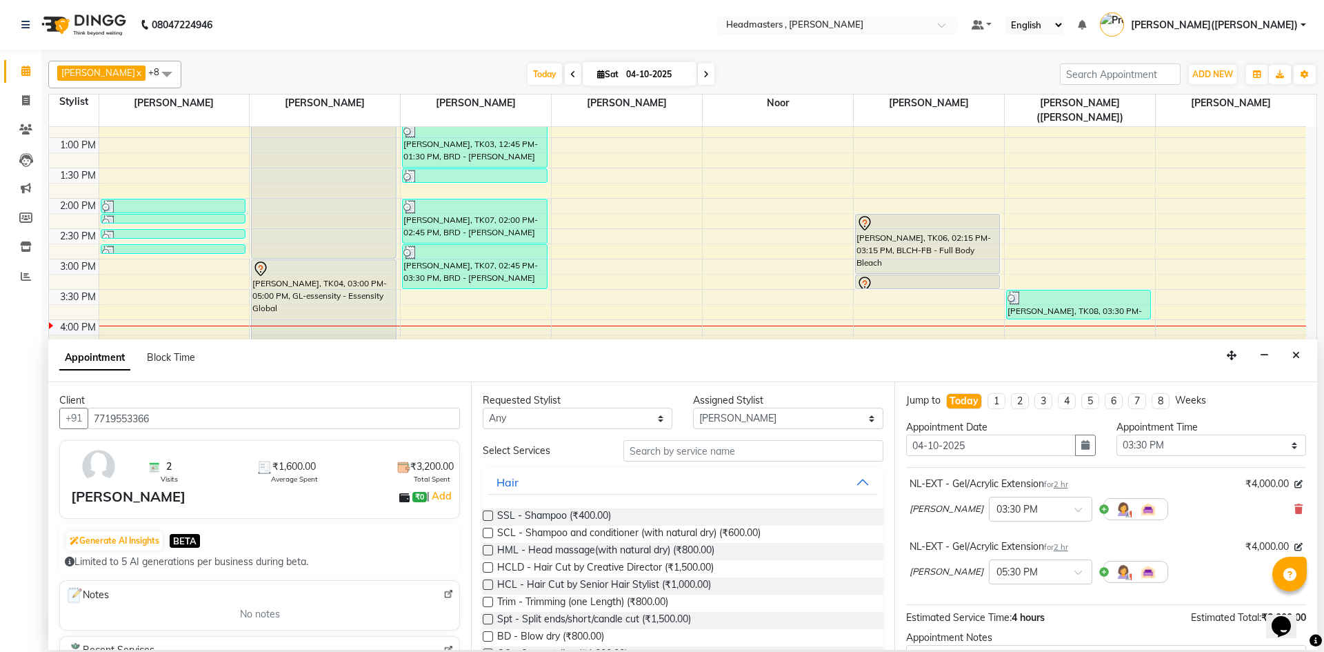
click at [1281, 500] on div "[PERSON_NAME] × 03:30 PM" at bounding box center [1105, 509] width 393 height 36
click at [1282, 501] on div "[PERSON_NAME] × 03:30 PM" at bounding box center [1105, 509] width 393 height 36
click at [1294, 505] on icon at bounding box center [1298, 509] width 8 height 10
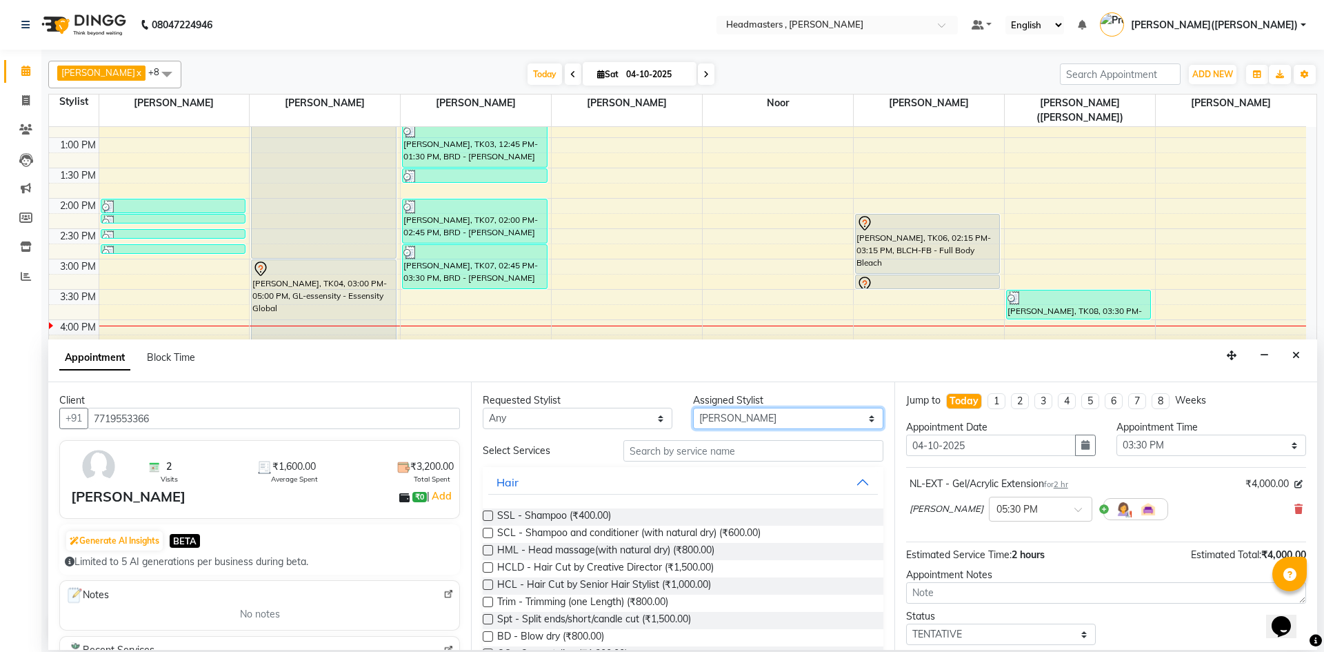
click at [858, 419] on select "Select [PERSON_NAME] [PERSON_NAME] [PERSON_NAME] [PERSON_NAME] [PERSON_NAME] No…" at bounding box center [788, 417] width 190 height 21
select select "85125"
click at [693, 407] on select "Select [PERSON_NAME] [PERSON_NAME] [PERSON_NAME] [PERSON_NAME] [PERSON_NAME] No…" at bounding box center [788, 417] width 190 height 21
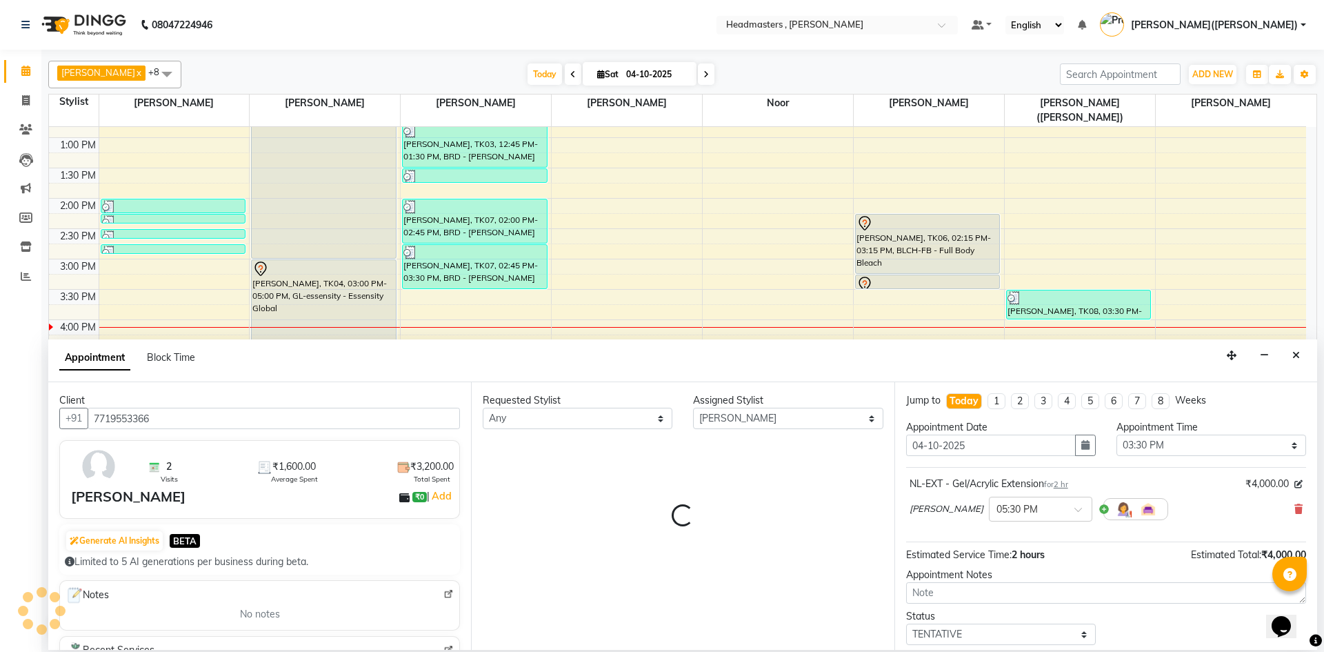
click at [828, 503] on div "Requested Stylist Any [PERSON_NAME] [PERSON_NAME] [PERSON_NAME] [PERSON_NAME] […" at bounding box center [682, 516] width 423 height 268
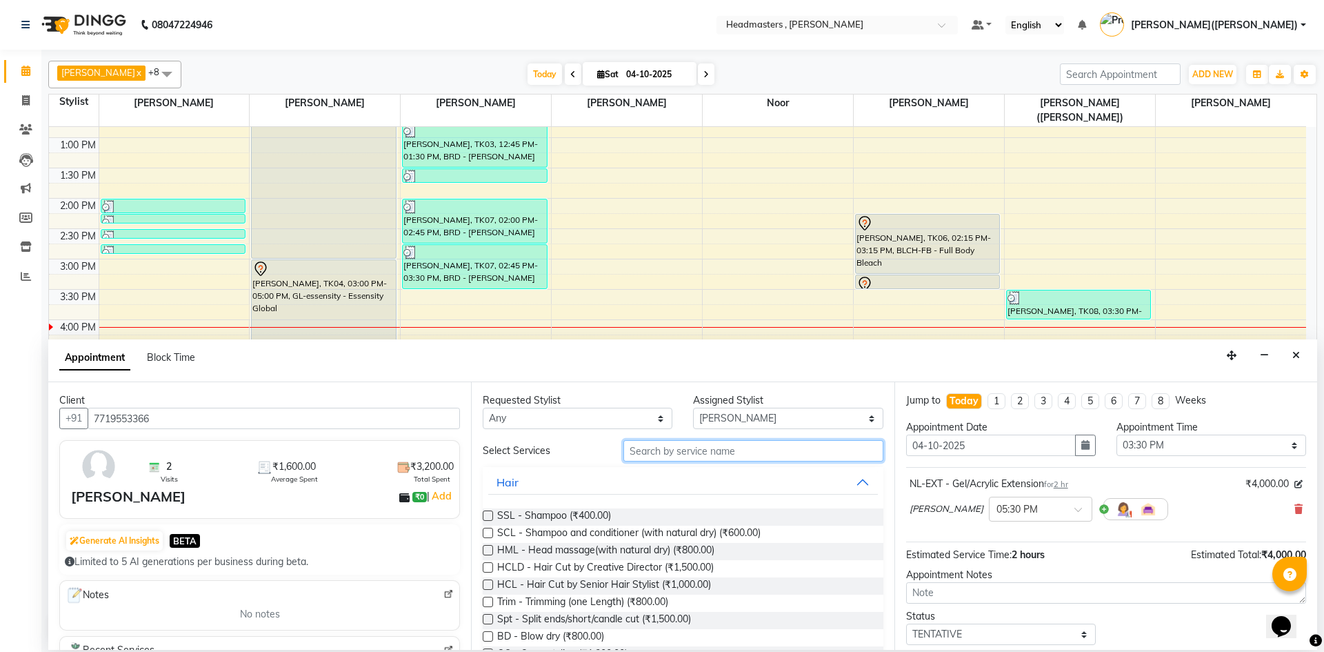
click at [681, 456] on input "text" at bounding box center [753, 450] width 260 height 21
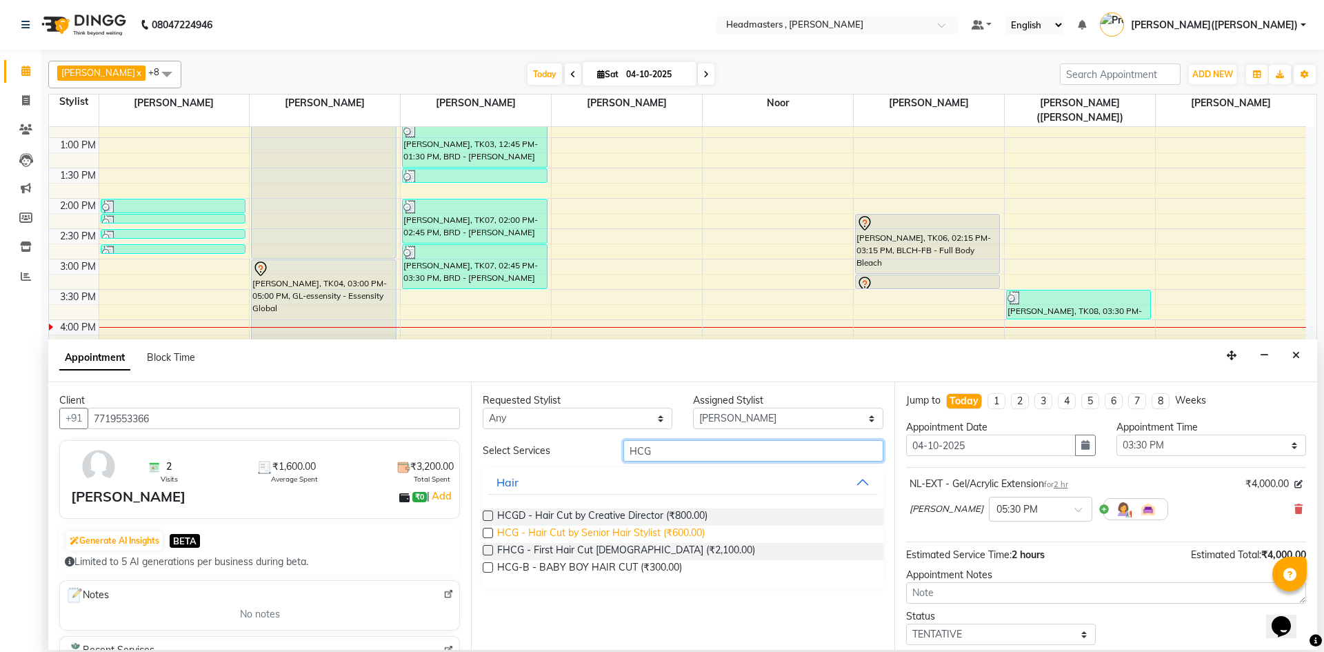
type input "HCG"
click at [609, 525] on span "HCG - Hair Cut by Senior Hair Stylist (₹600.00)" at bounding box center [601, 533] width 208 height 17
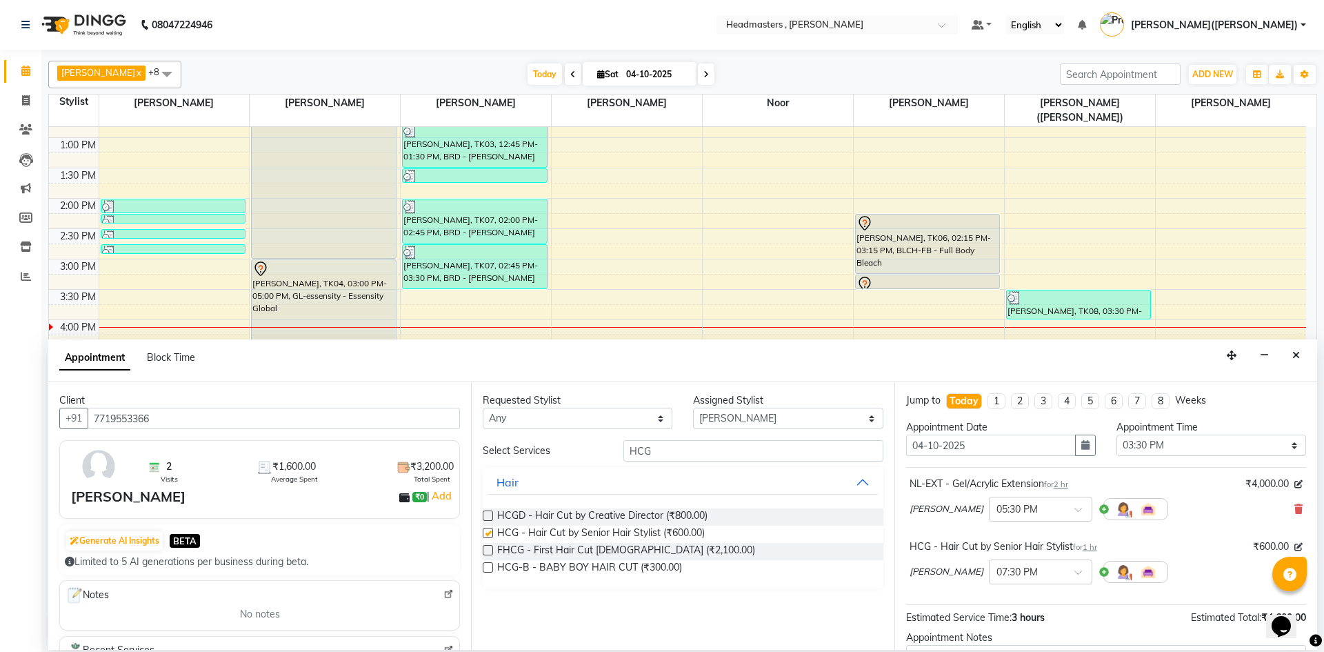
checkbox input "false"
click at [663, 453] on input "HCG" at bounding box center [753, 450] width 260 height 21
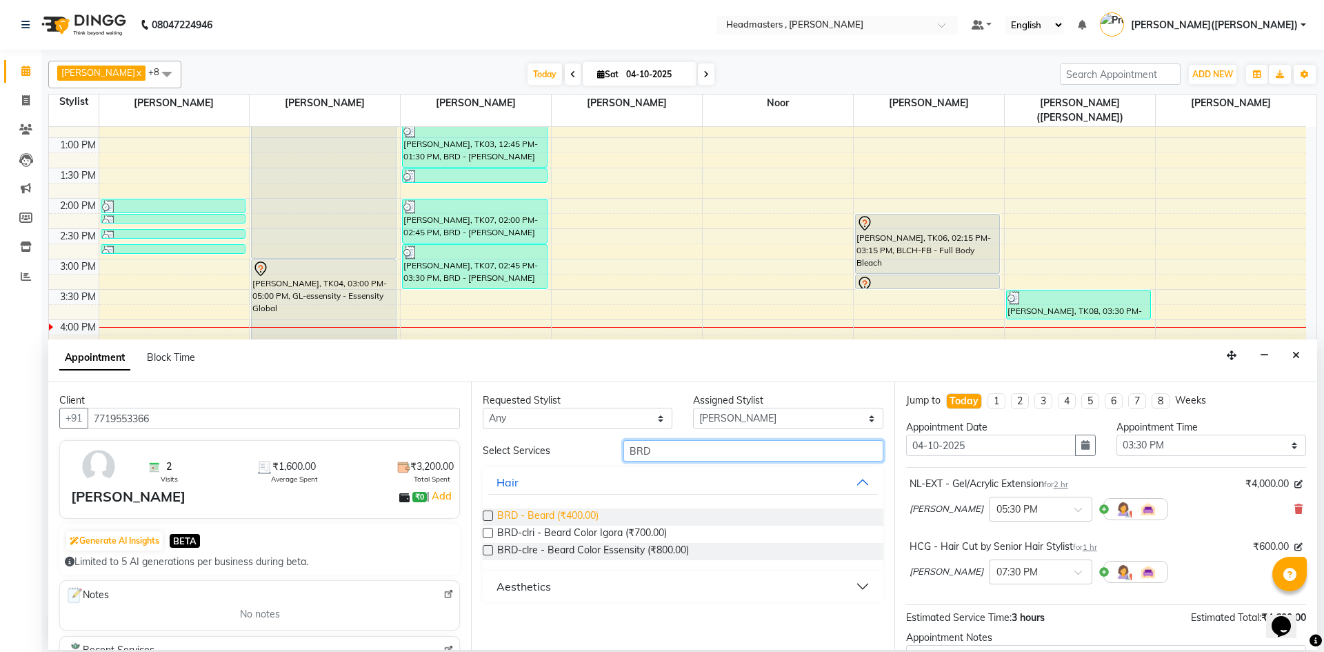
type input "BRD"
click at [571, 510] on span "BRD - Beard (₹400.00)" at bounding box center [547, 516] width 101 height 17
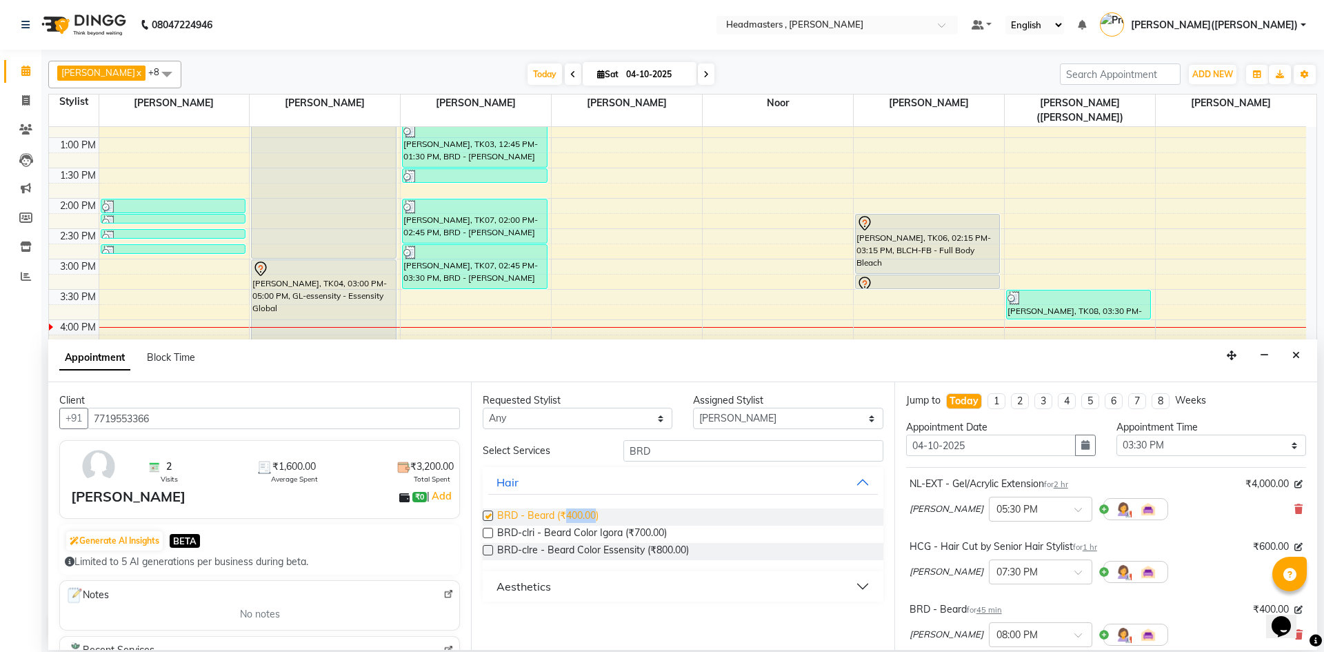
click at [571, 510] on span "BRD - Beard (₹400.00)" at bounding box center [547, 516] width 101 height 17
checkbox input "false"
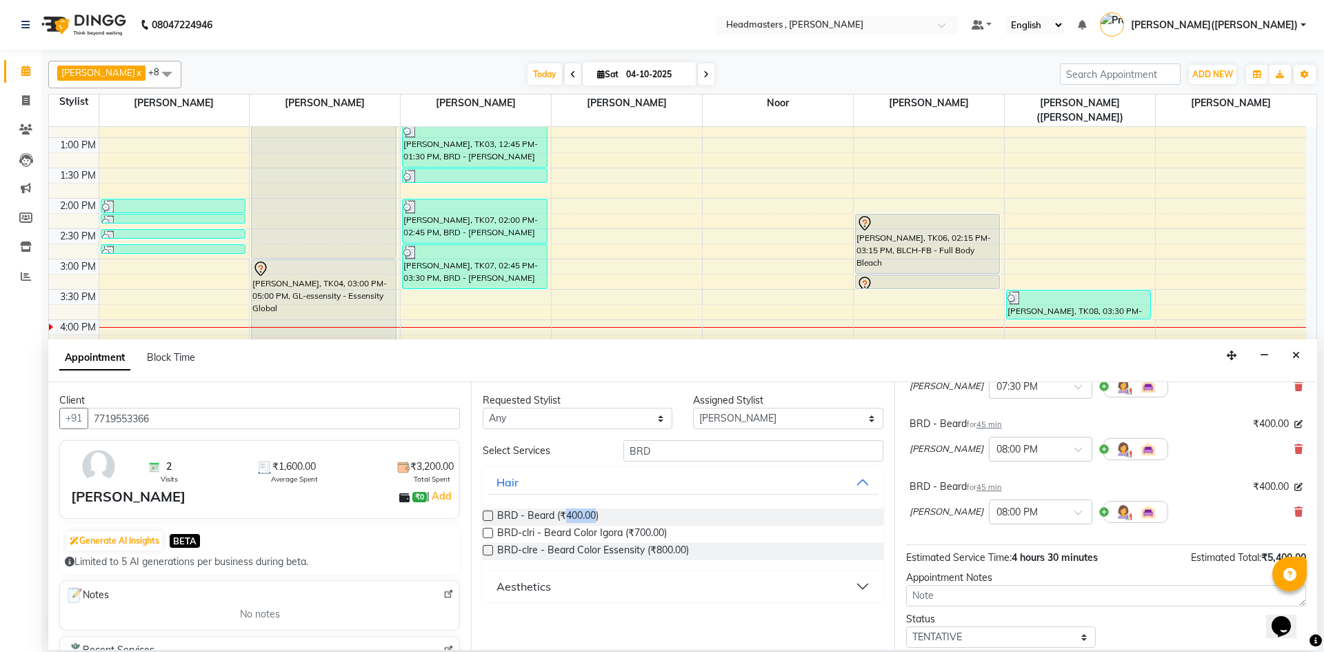
scroll to position [190, 0]
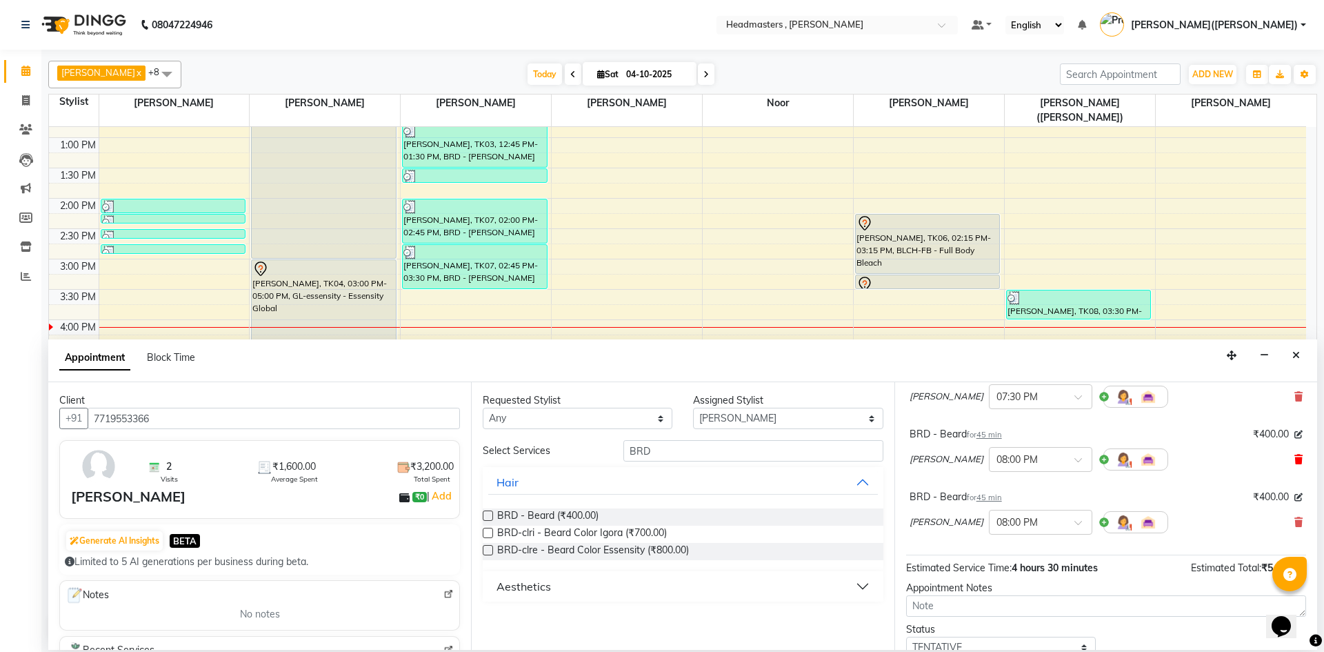
click at [1294, 459] on icon at bounding box center [1298, 459] width 8 height 10
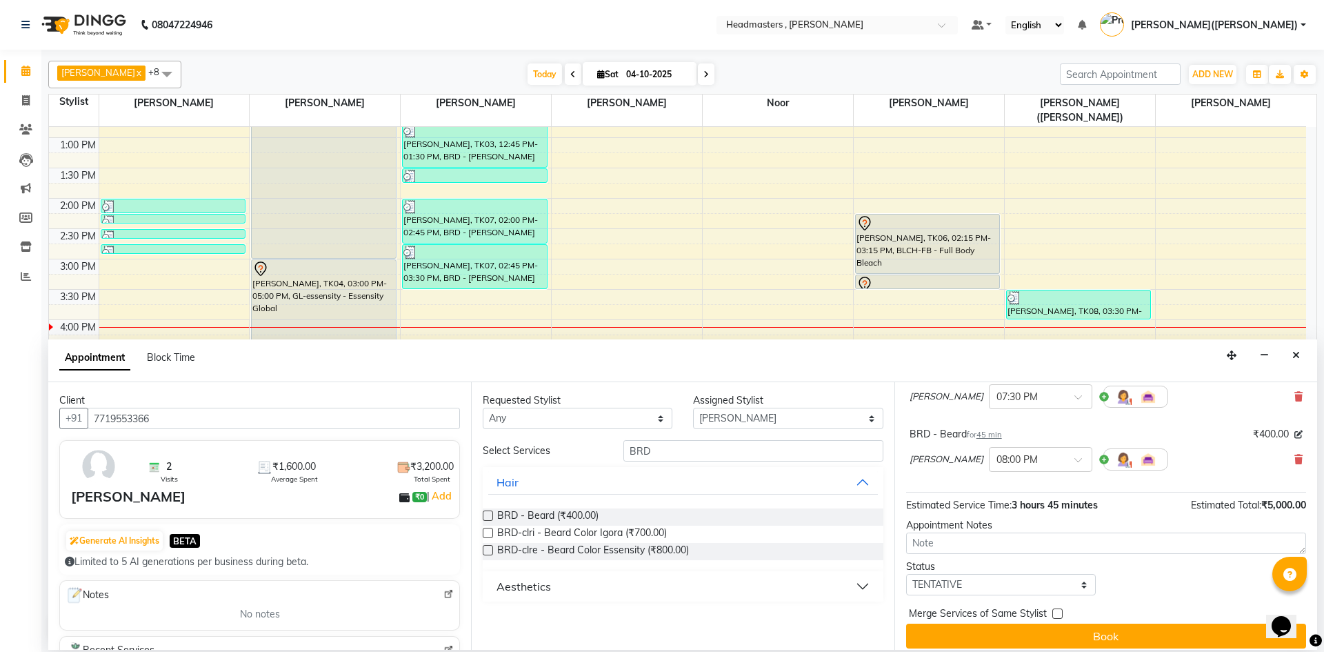
scroll to position [185, 0]
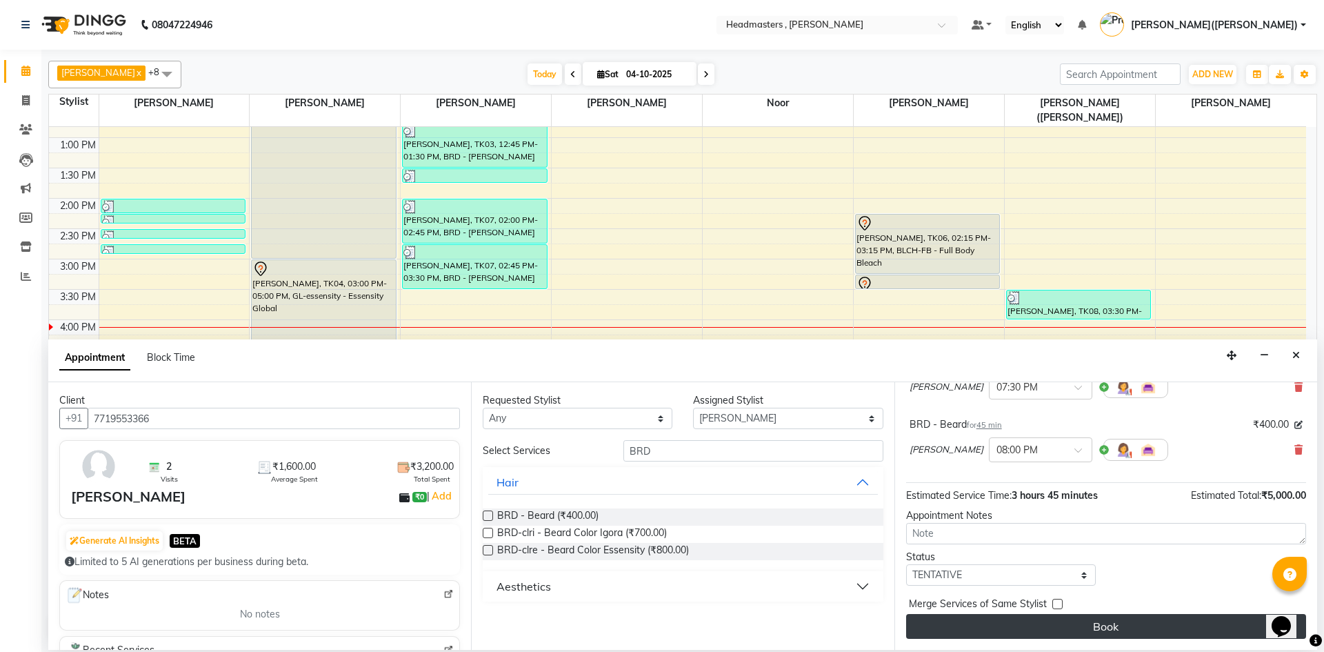
click at [1134, 625] on button "Book" at bounding box center [1106, 626] width 400 height 25
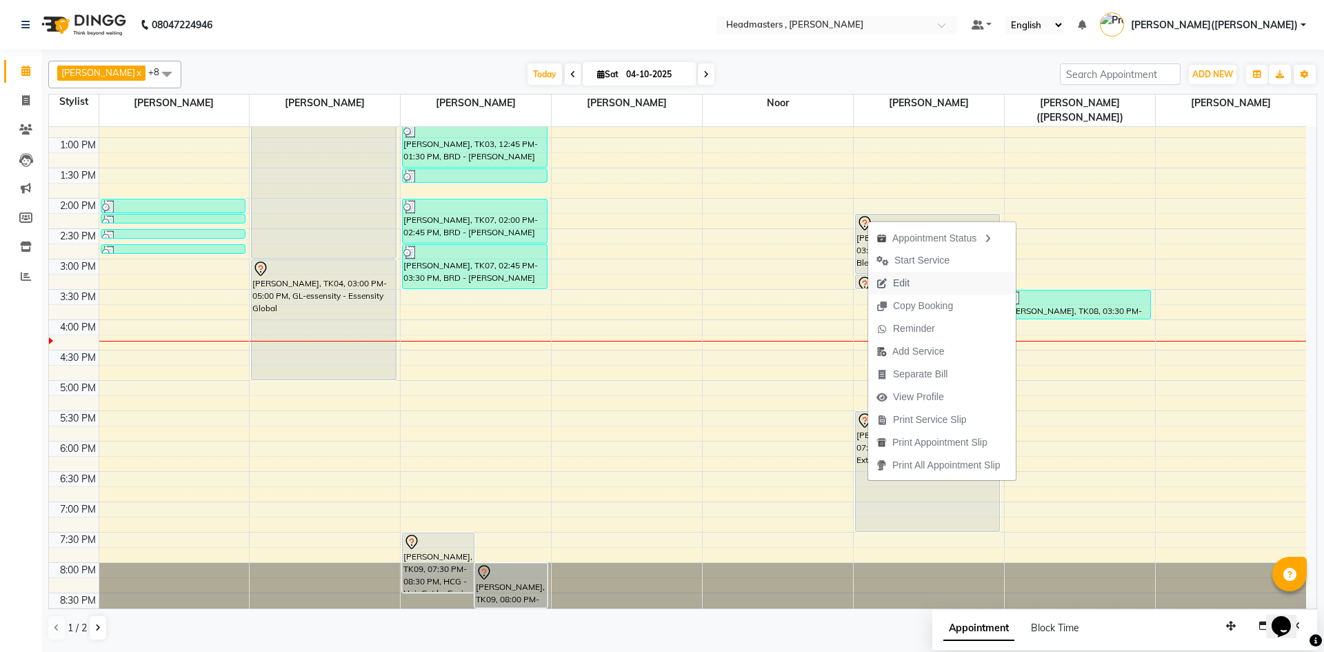
click at [914, 285] on span "Edit" at bounding box center [893, 283] width 50 height 23
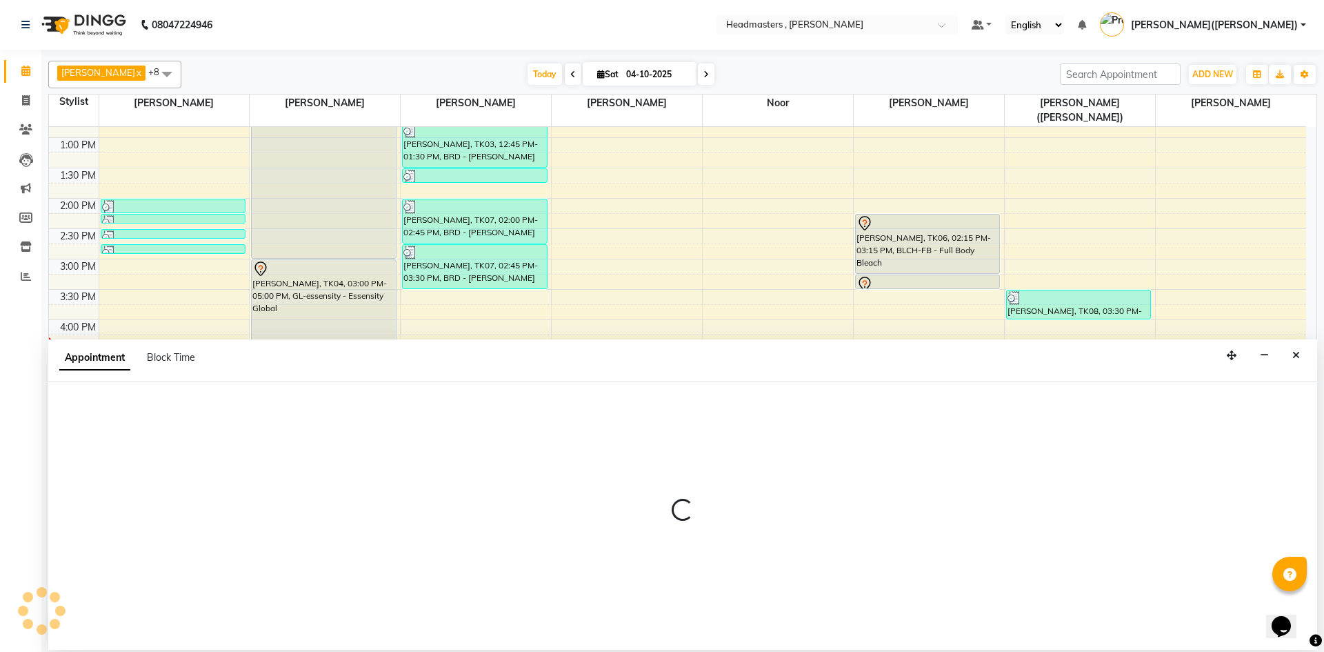
select select "tentative"
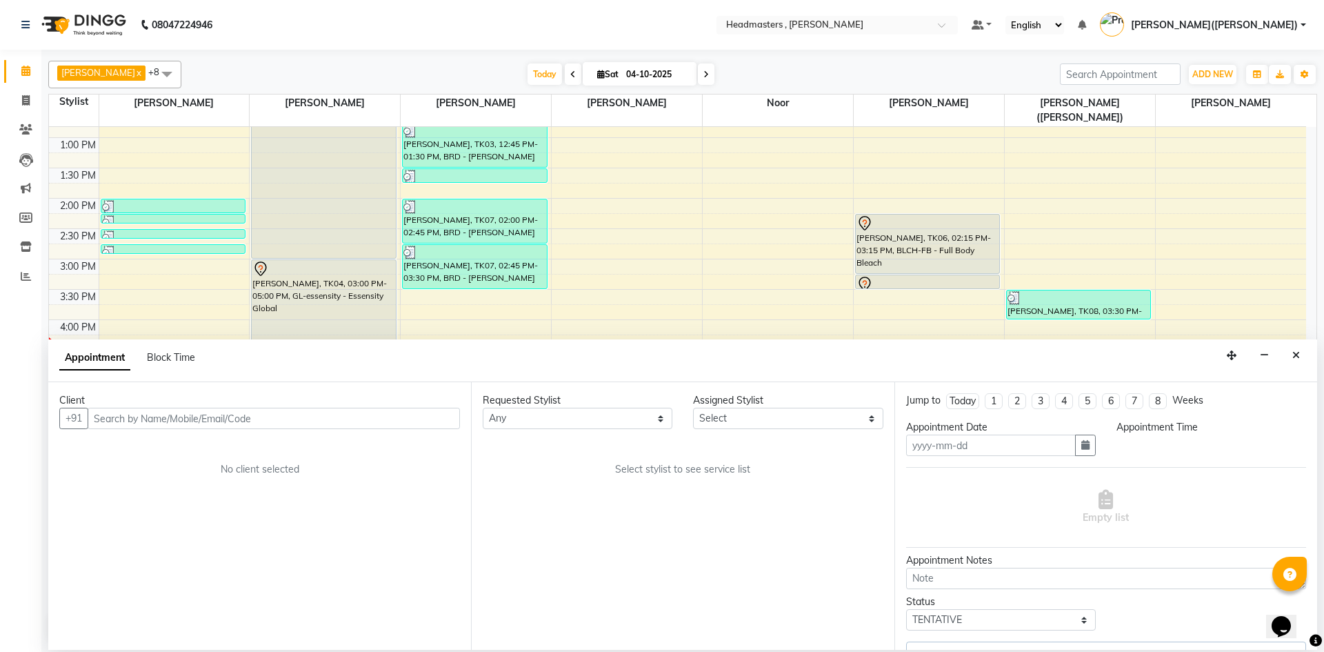
type input "04-10-2025"
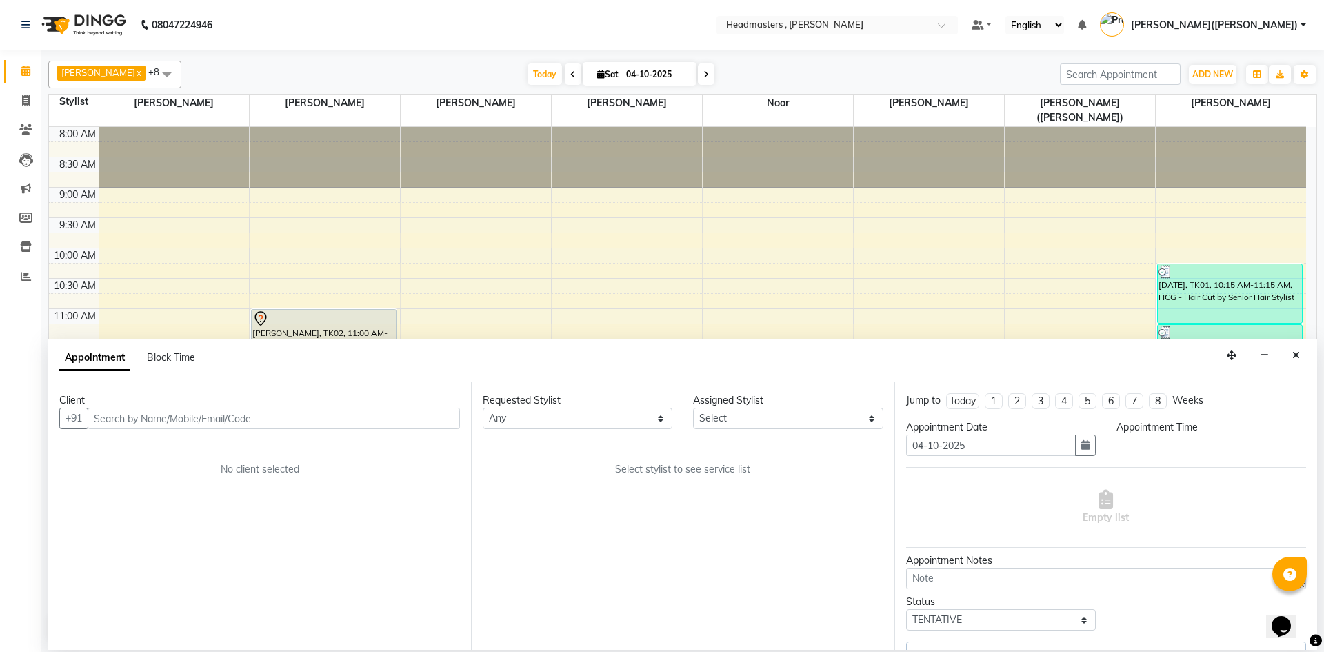
select select "855"
select select "85122"
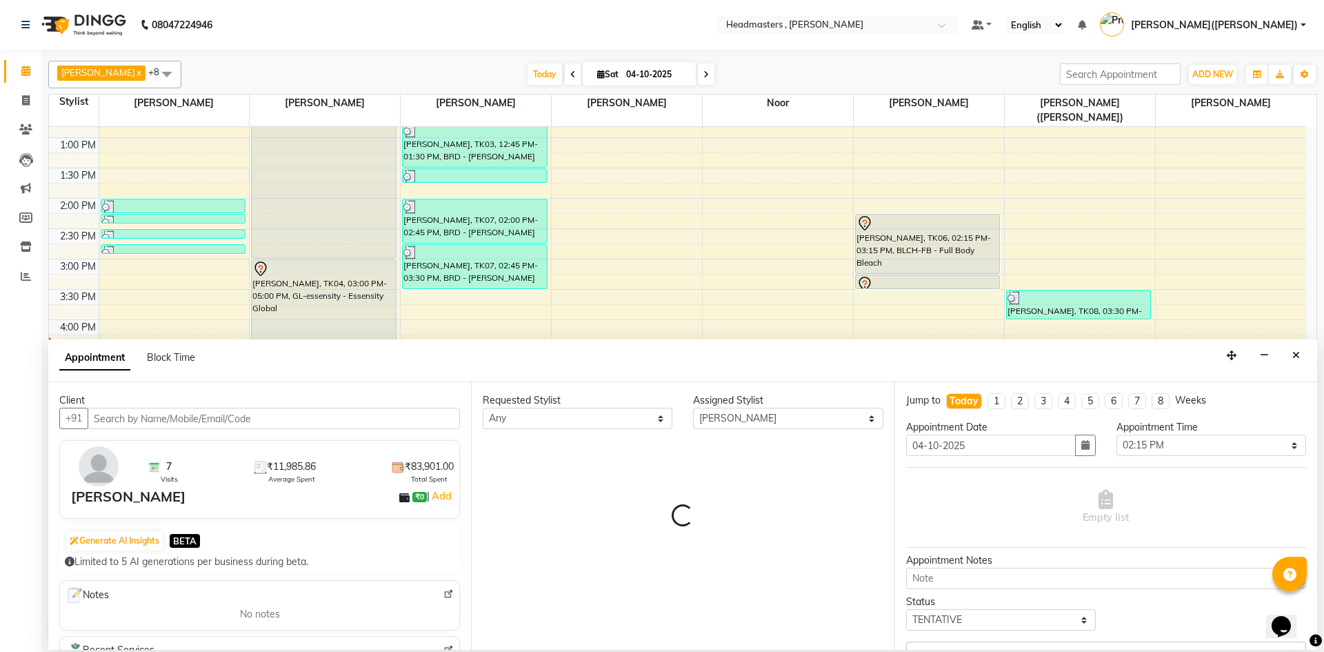
select select "4310"
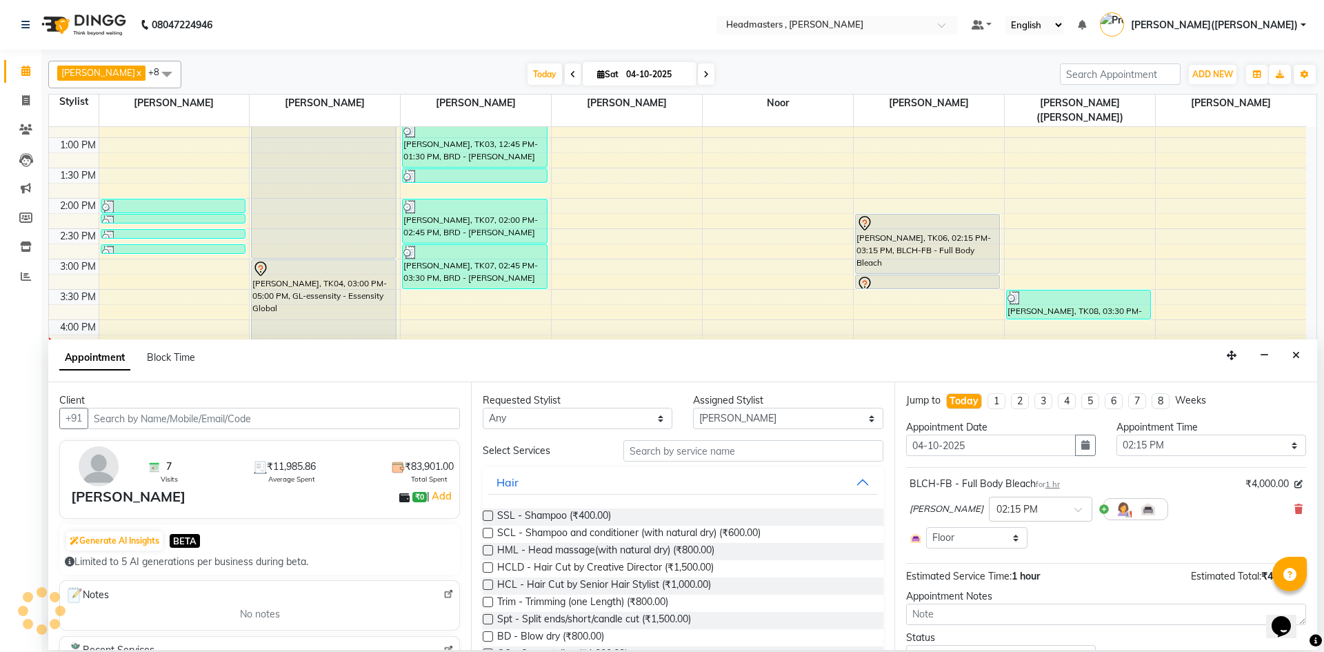
select select "4310"
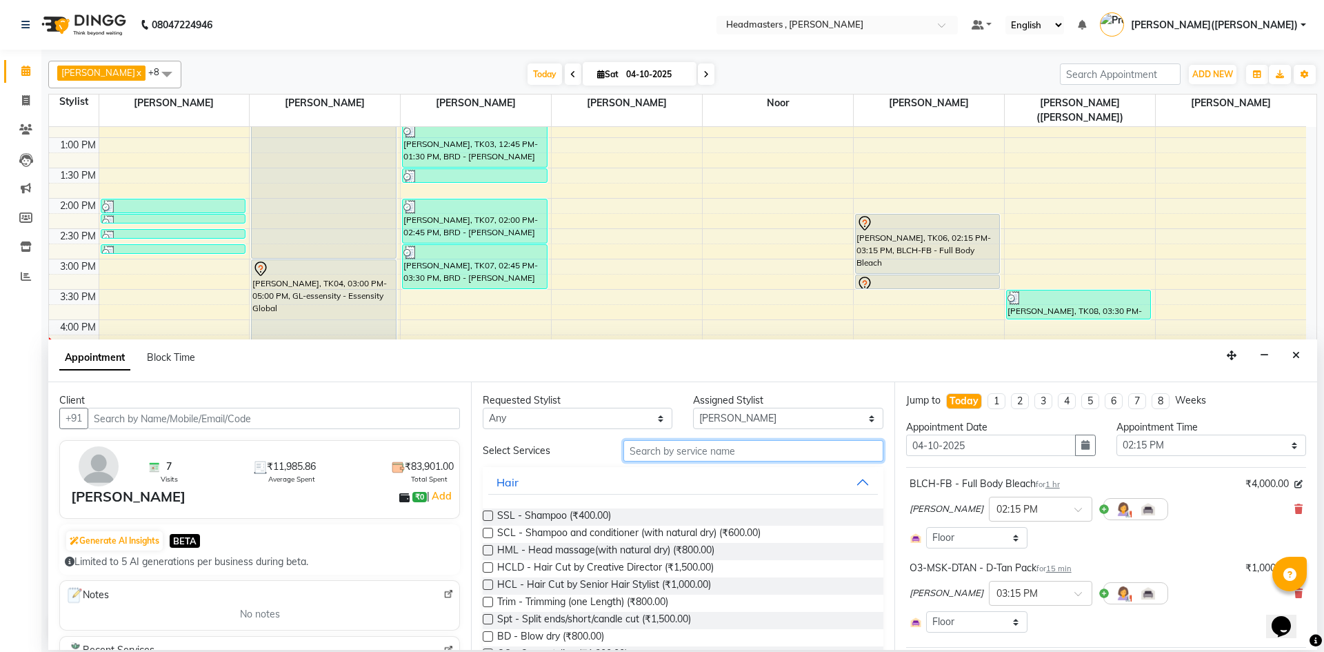
click at [743, 450] on input "text" at bounding box center [753, 450] width 260 height 21
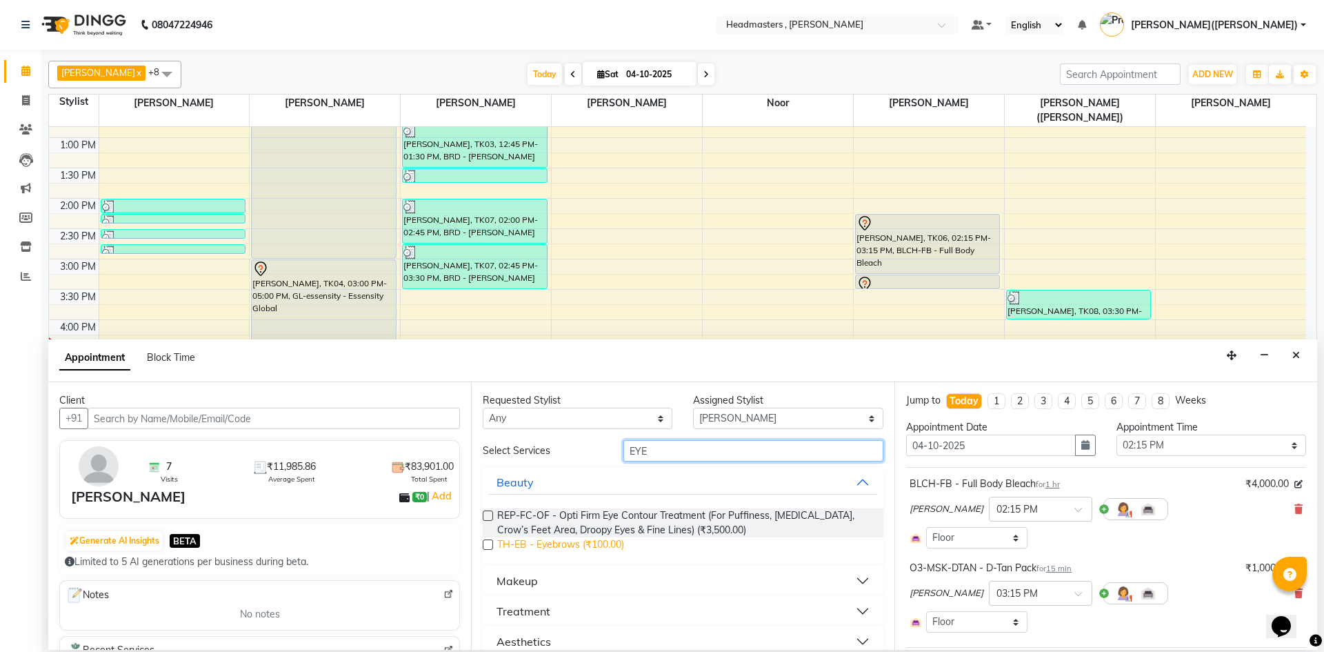
type input "EYE"
click at [590, 541] on span "TH-EB - Eyebrows (₹100.00)" at bounding box center [560, 545] width 127 height 17
checkbox input "false"
click at [667, 450] on input "EYE" at bounding box center [753, 450] width 260 height 21
type input "E"
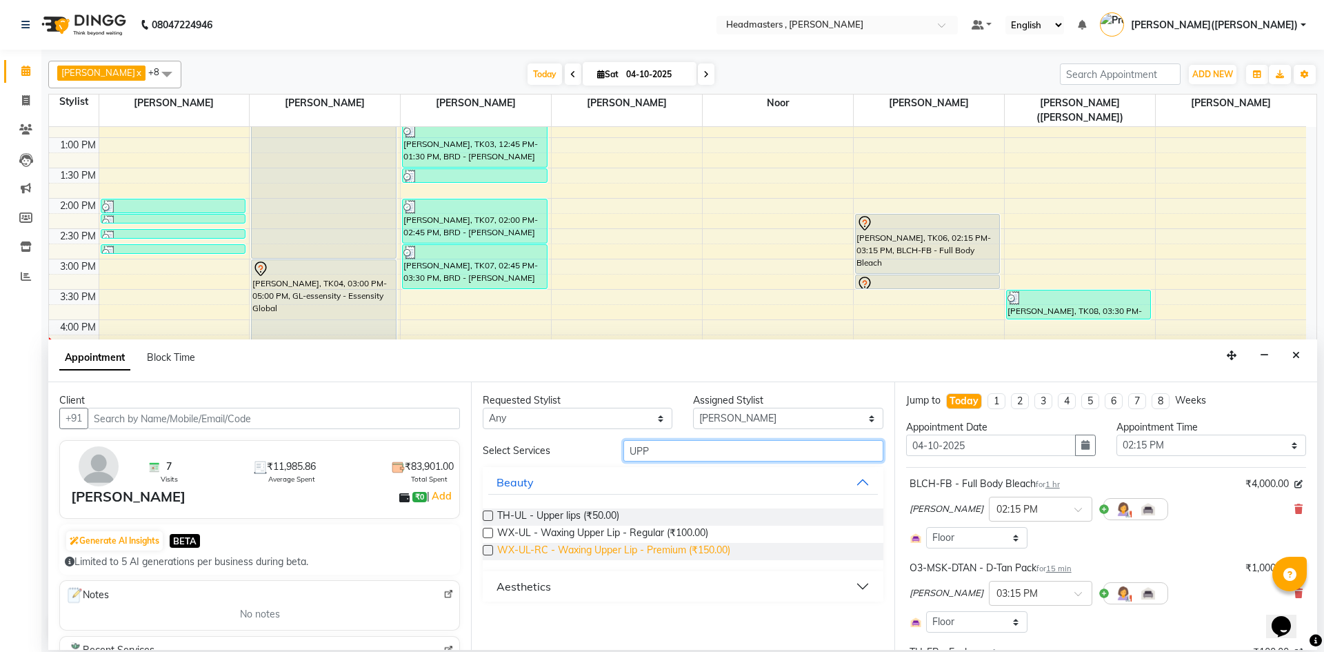
type input "UPP"
click at [627, 551] on span "WX-UL-RC - Waxing Upper Lip - Premium (₹150.00)" at bounding box center [613, 551] width 233 height 17
checkbox input "false"
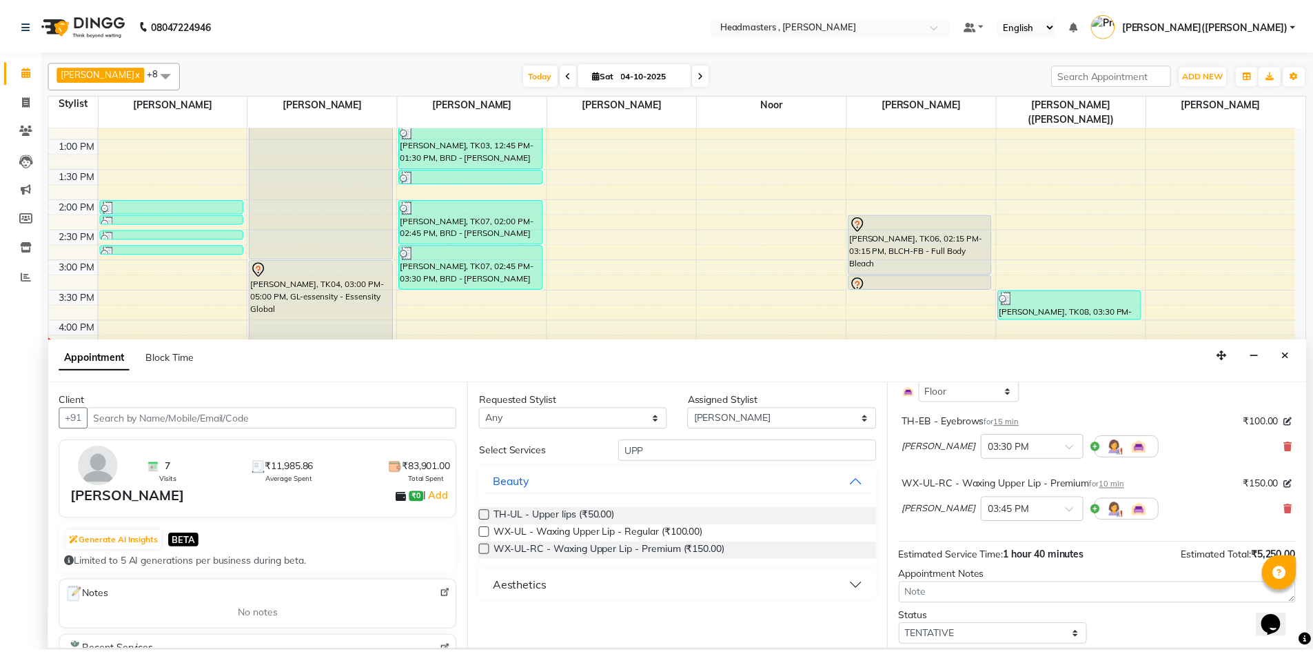
scroll to position [273, 0]
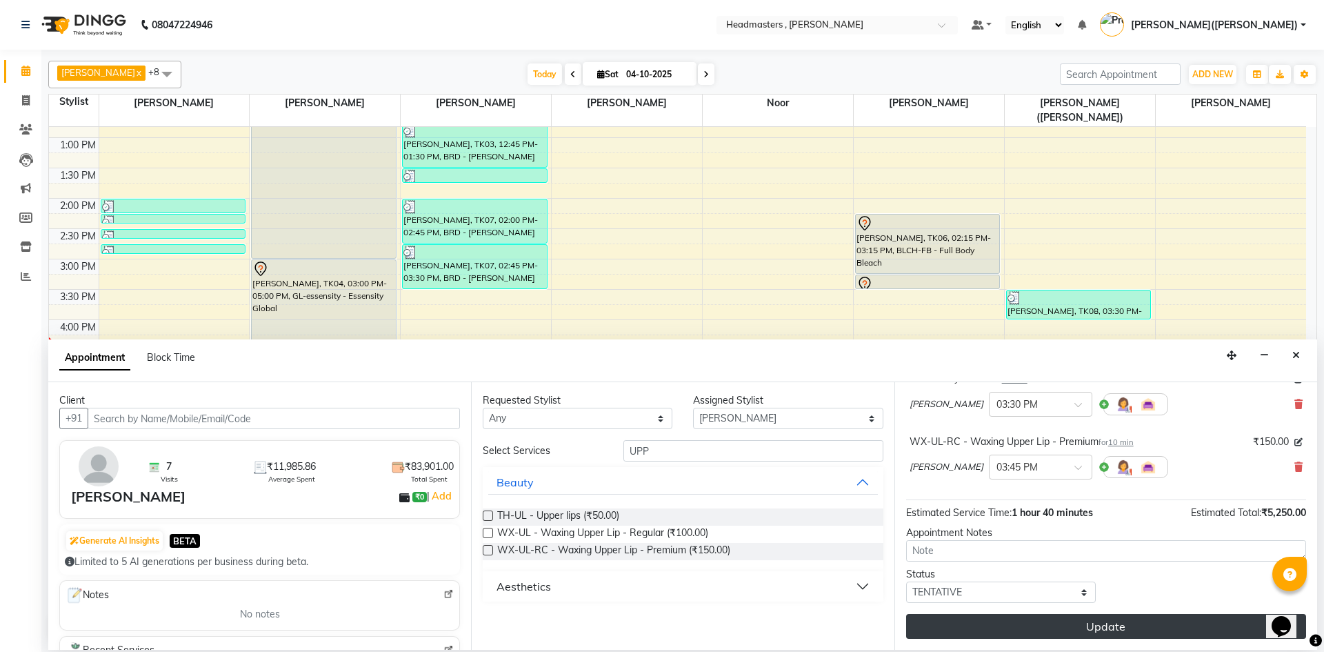
click at [1172, 621] on button "Update" at bounding box center [1106, 626] width 400 height 25
click at [1172, 621] on div "Update" at bounding box center [1106, 626] width 400 height 25
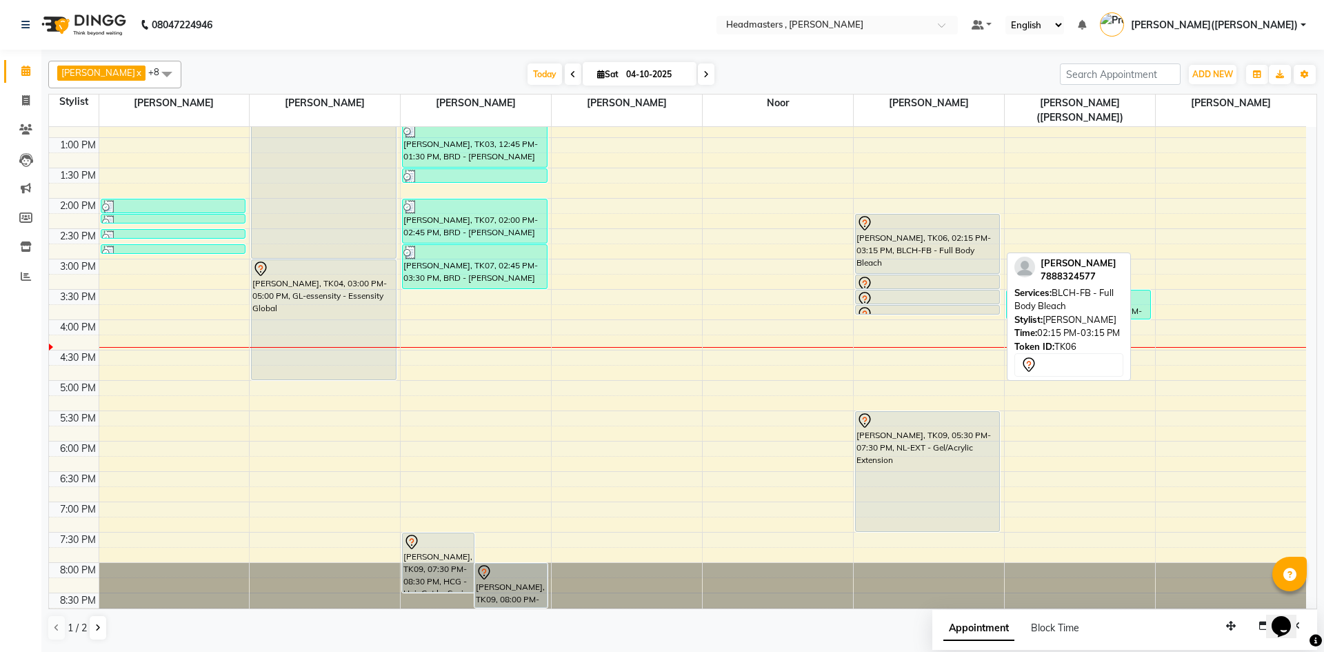
click at [893, 225] on div "[PERSON_NAME], TK06, 02:15 PM-03:15 PM, BLCH-FB - Full Body Bleach" at bounding box center [927, 243] width 143 height 59
select select "7"
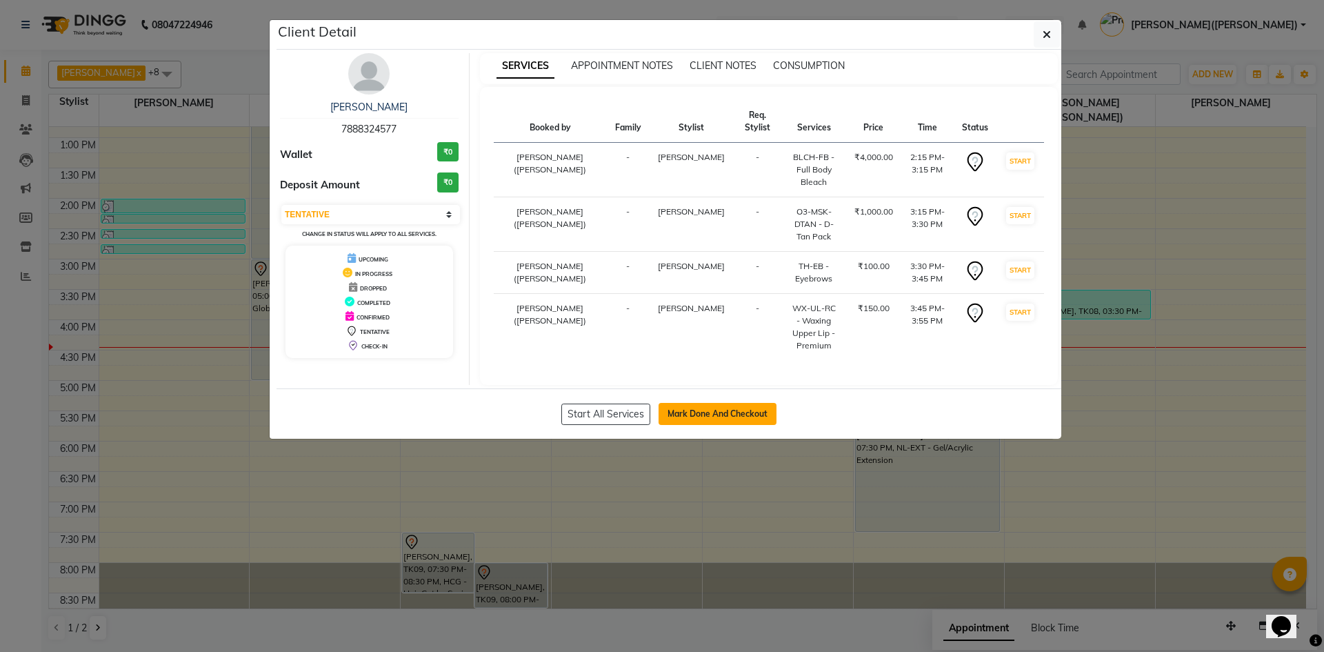
click at [728, 403] on button "Mark Done And Checkout" at bounding box center [717, 414] width 118 height 22
select select "service"
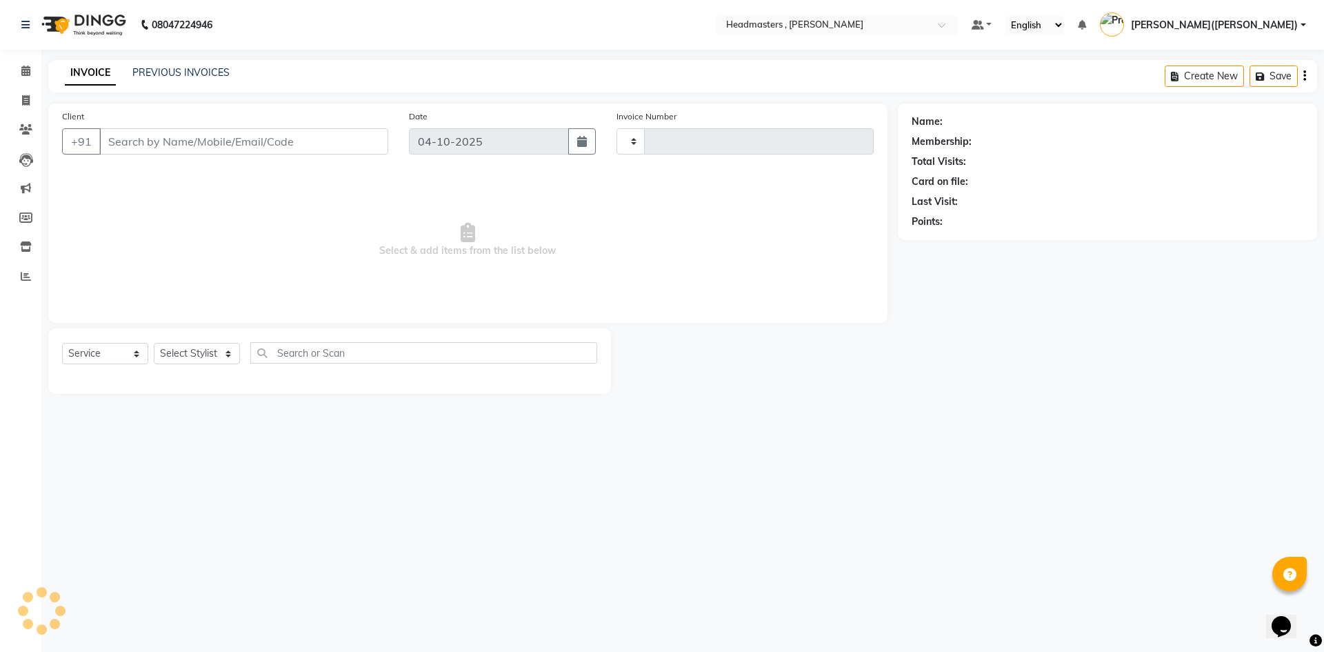
type input "1473"
select select "8566"
type input "7888324577"
select select "85122"
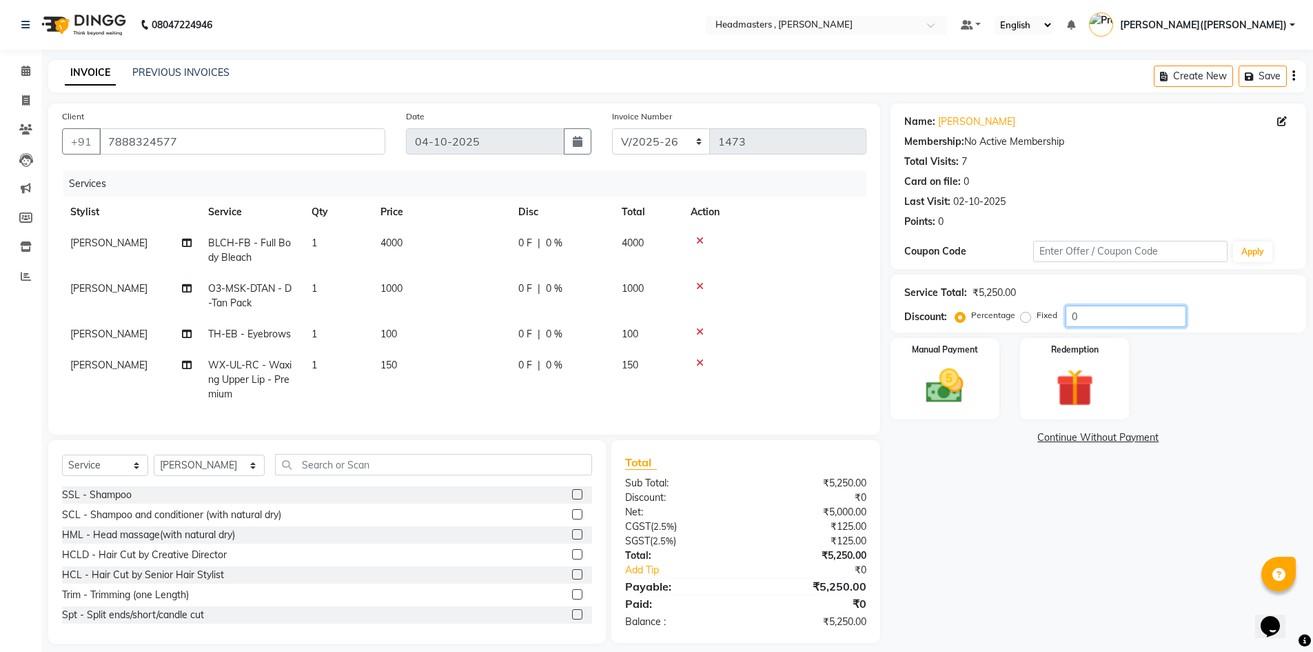
click at [1090, 319] on input "0" at bounding box center [1126, 315] width 121 height 21
click at [1037, 314] on label "Fixed" at bounding box center [1047, 315] width 21 height 12
click at [1024, 314] on input "Fixed" at bounding box center [1029, 315] width 10 height 10
radio input "true"
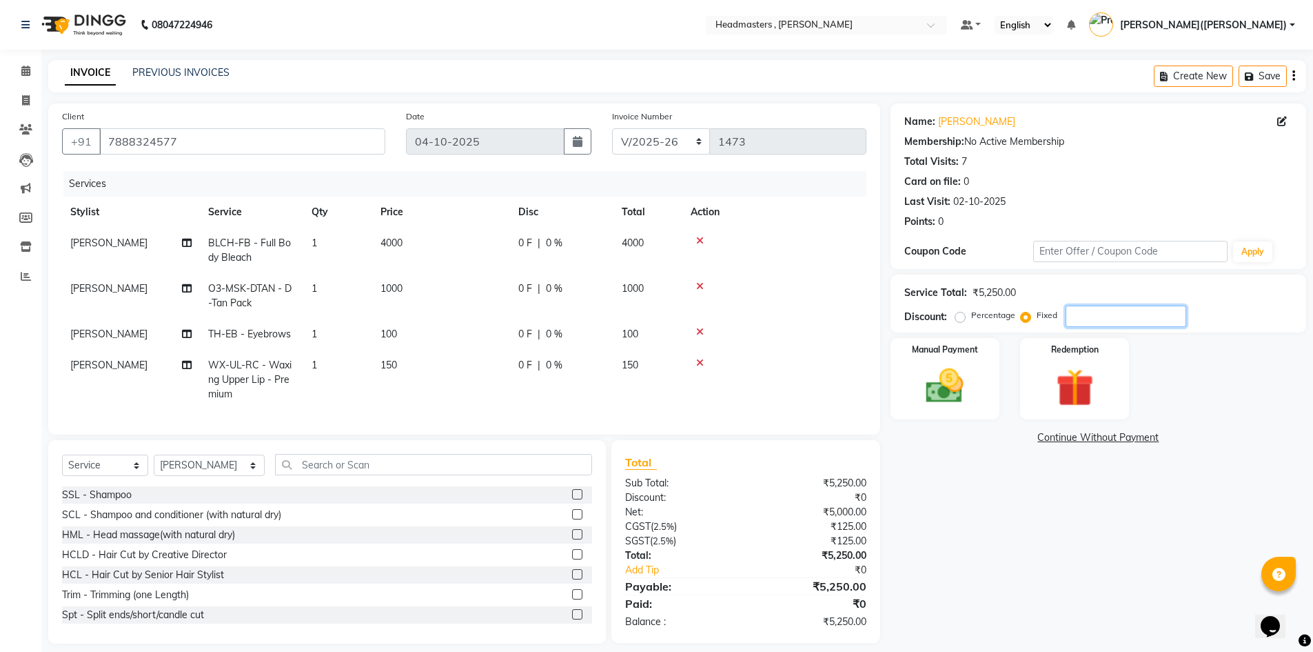
click at [1093, 313] on input "number" at bounding box center [1126, 315] width 121 height 21
type input "1550"
click at [961, 434] on link "Continue Without Payment" at bounding box center [1099, 437] width 410 height 14
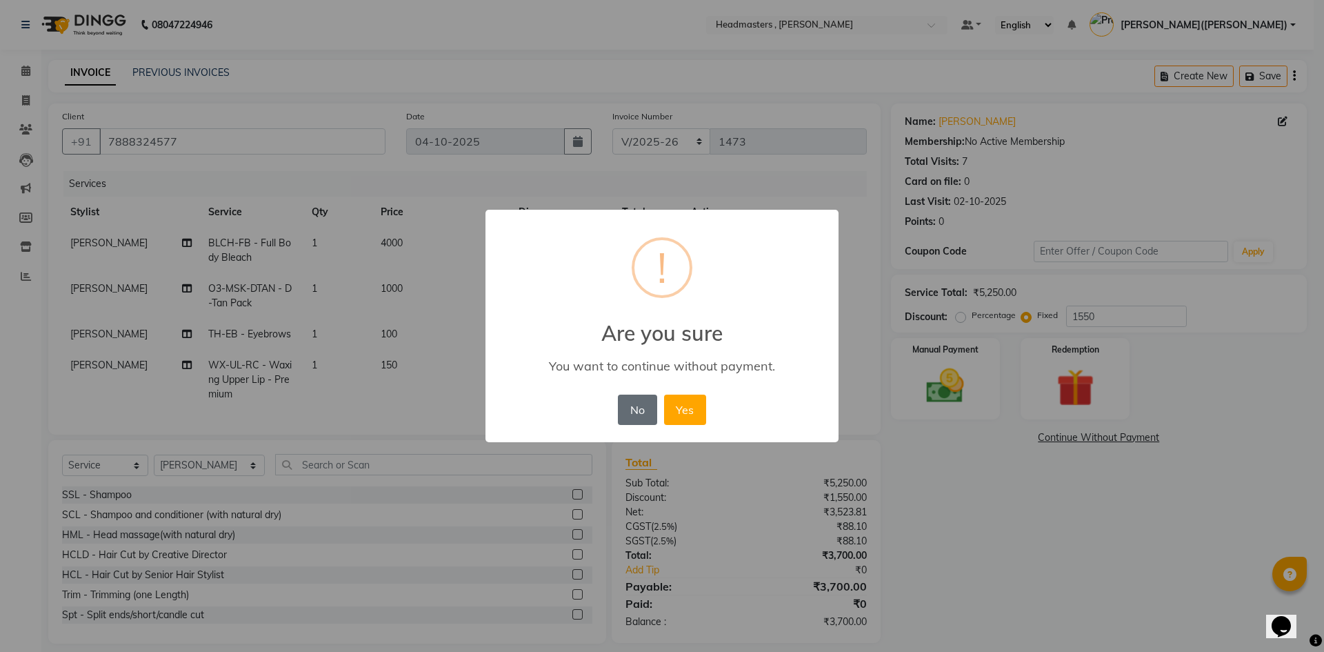
click at [621, 404] on button "No" at bounding box center [637, 409] width 39 height 30
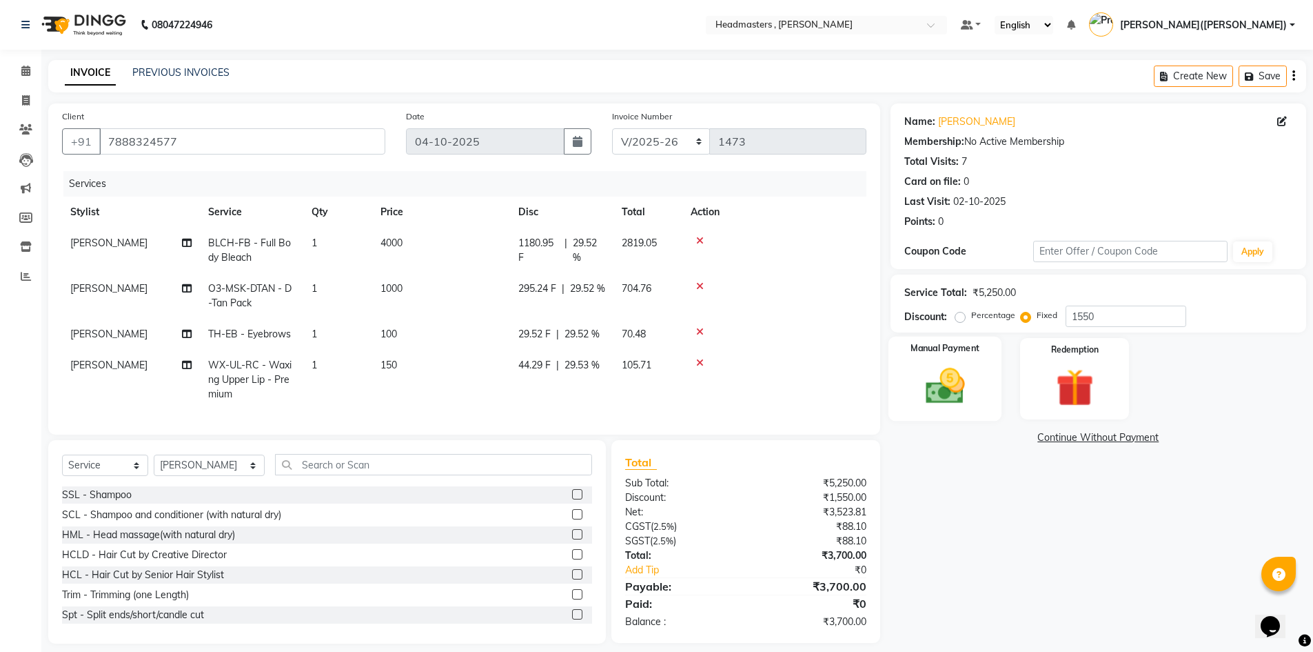
click at [954, 367] on img at bounding box center [945, 385] width 63 height 45
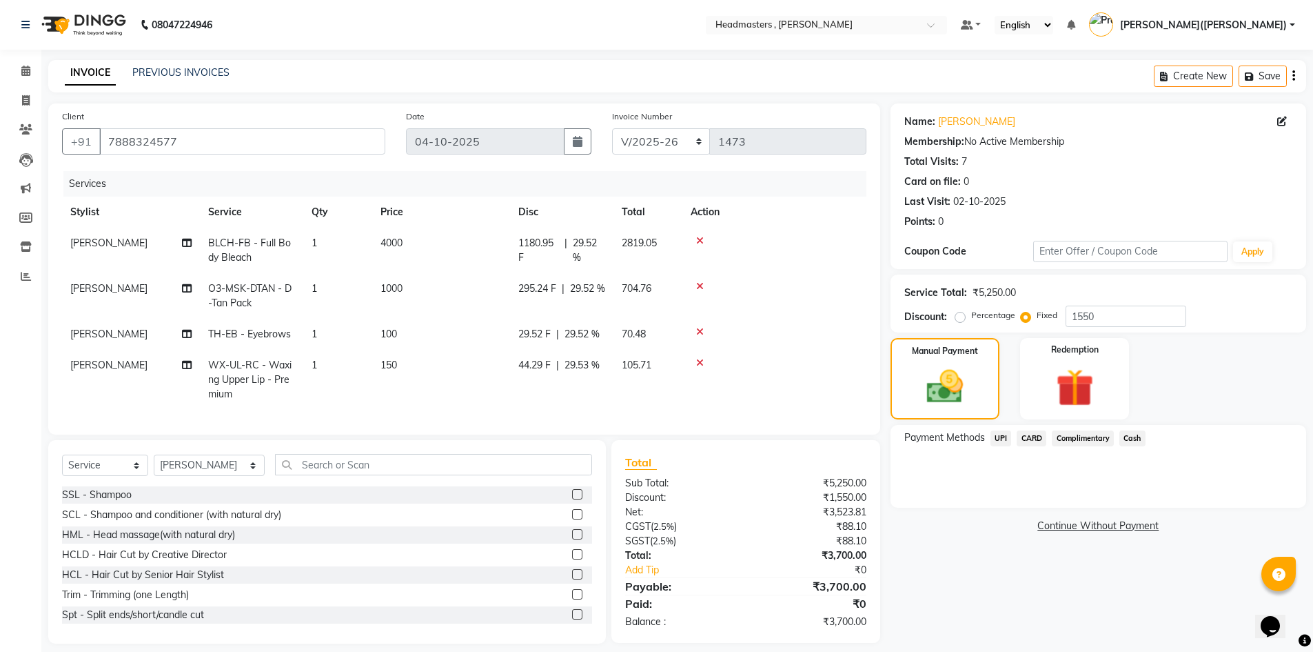
click at [997, 434] on span "UPI" at bounding box center [1001, 438] width 21 height 16
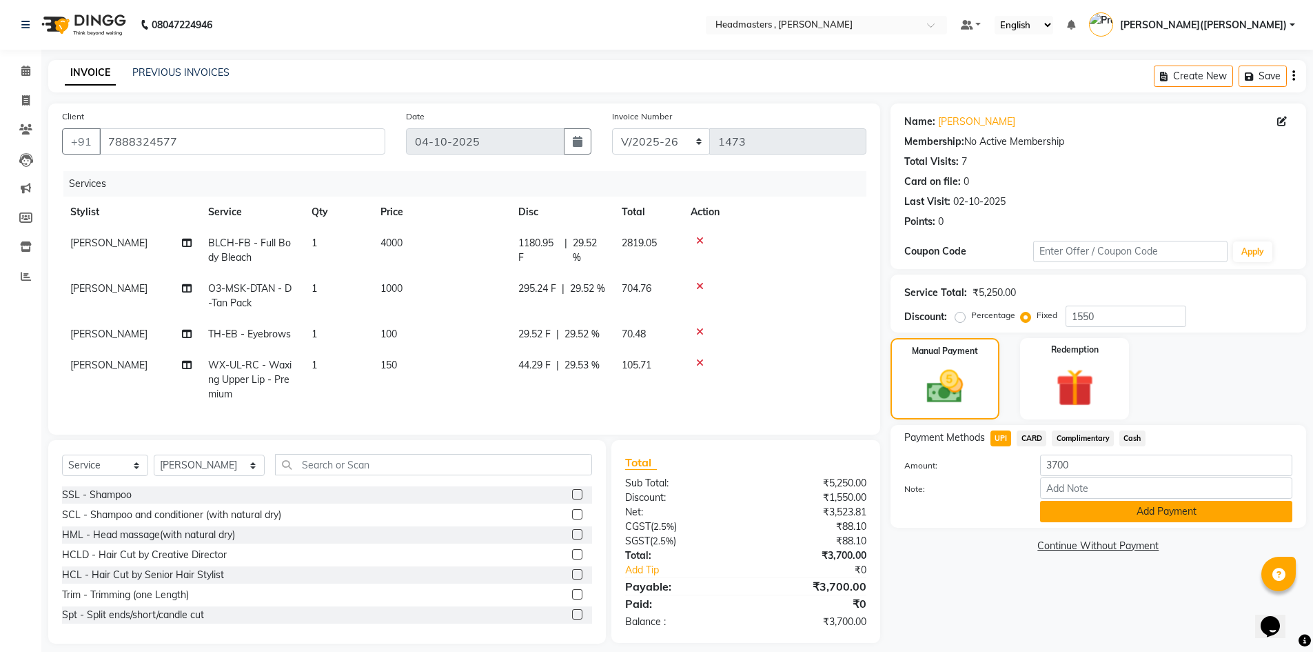
click at [1107, 512] on button "Add Payment" at bounding box center [1166, 511] width 252 height 21
click at [1107, 512] on div "Name: [PERSON_NAME] Membership: No Active Membership Total Visits: 7 Card on fi…" at bounding box center [1104, 373] width 426 height 540
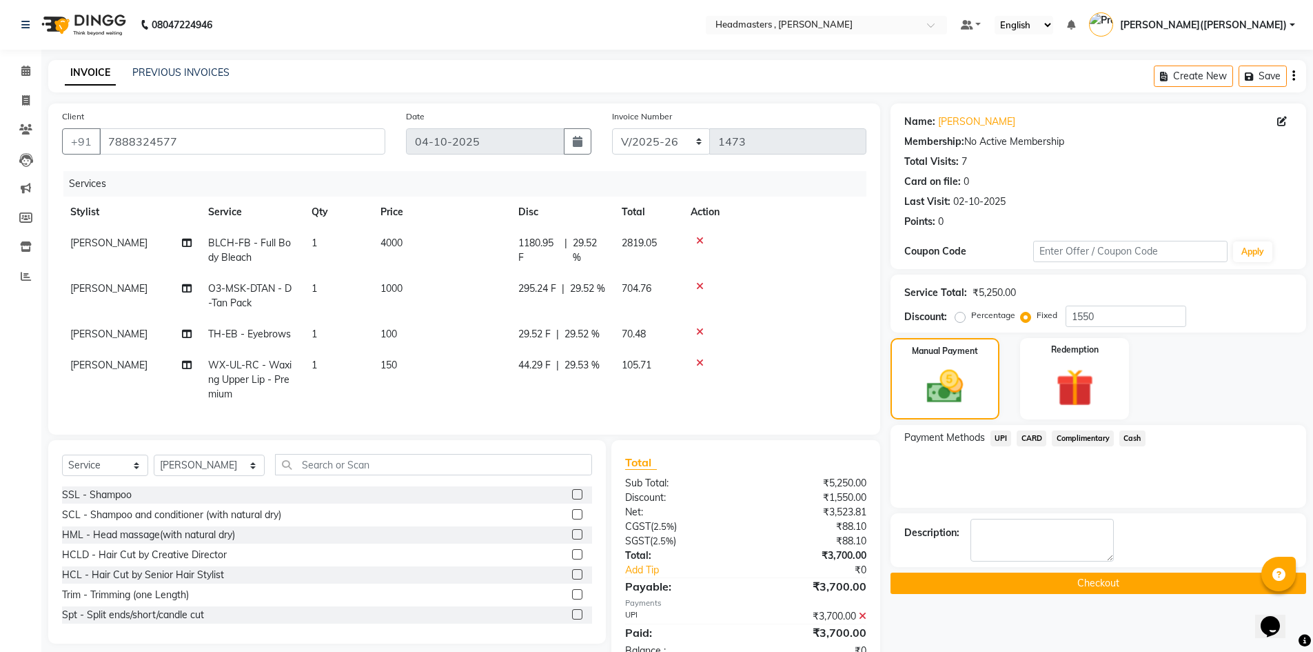
click at [1091, 583] on button "Checkout" at bounding box center [1099, 582] width 416 height 21
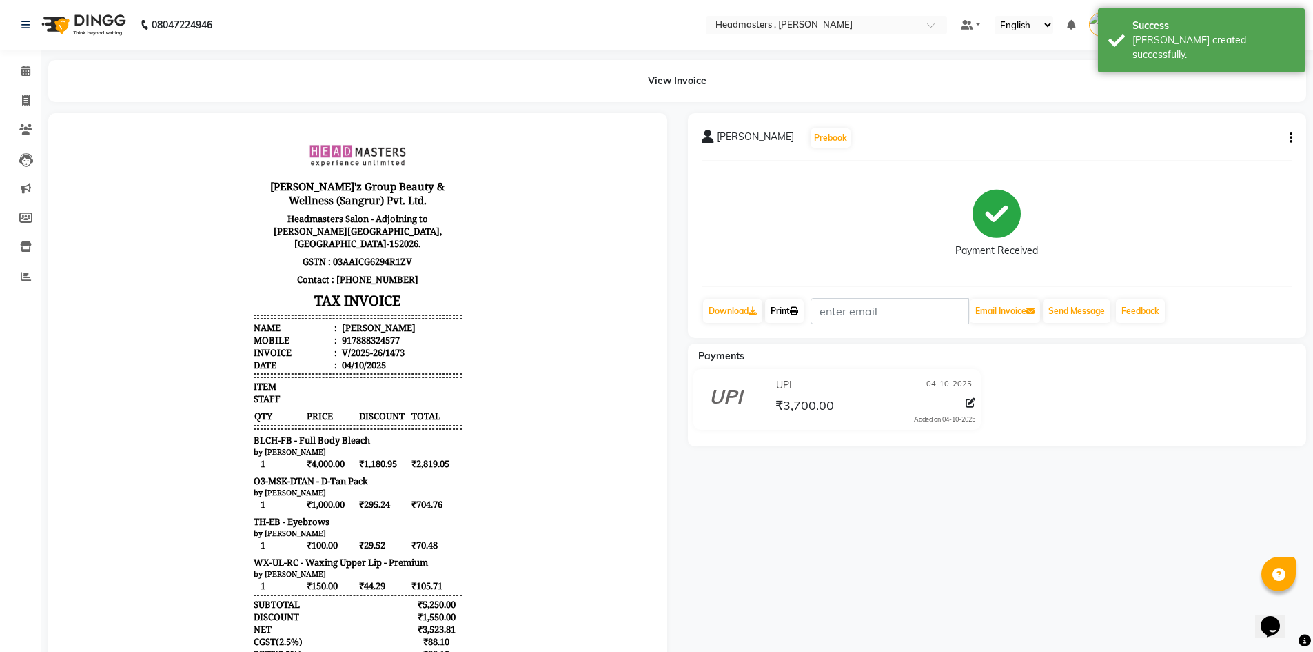
click at [797, 309] on icon at bounding box center [794, 311] width 8 height 8
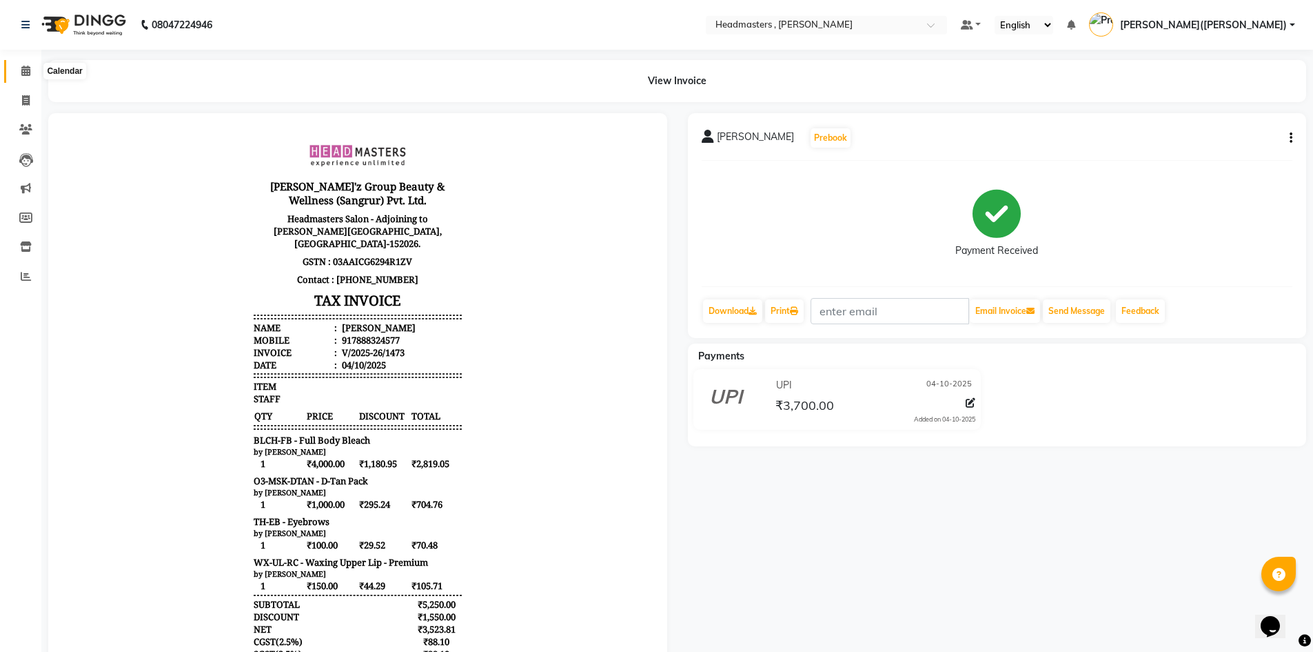
click at [19, 65] on span at bounding box center [26, 71] width 24 height 16
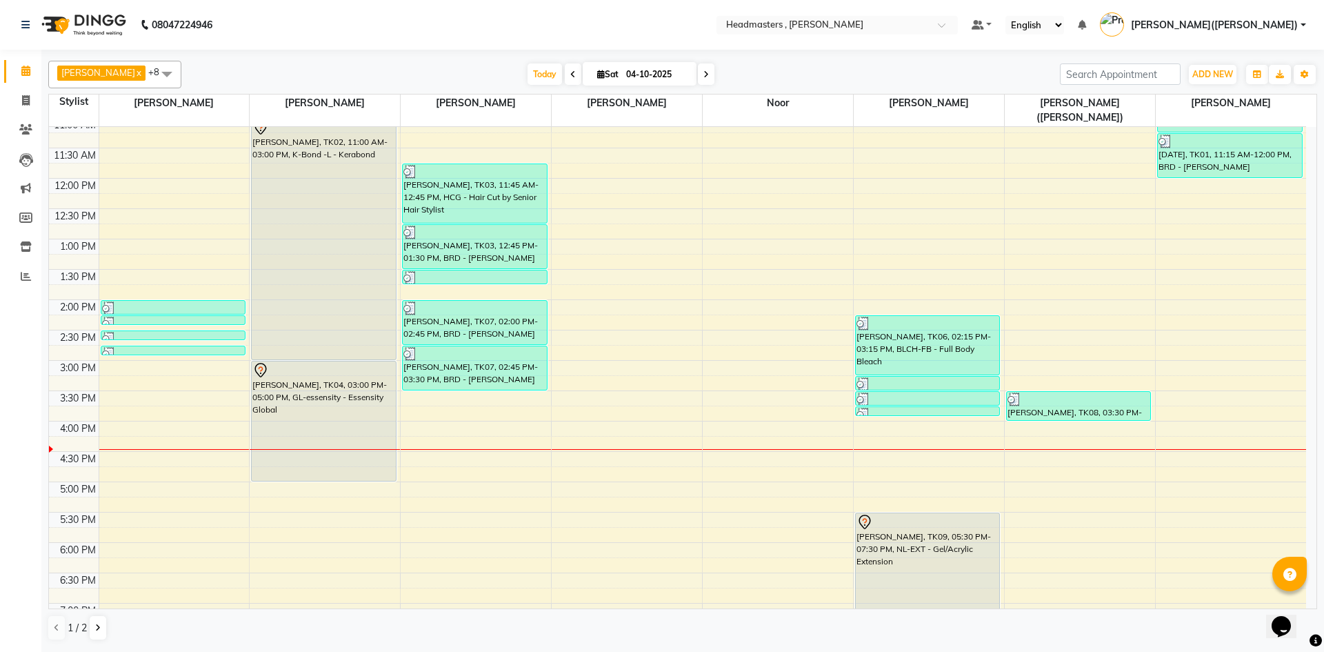
scroll to position [202, 0]
